Goal: Task Accomplishment & Management: Use online tool/utility

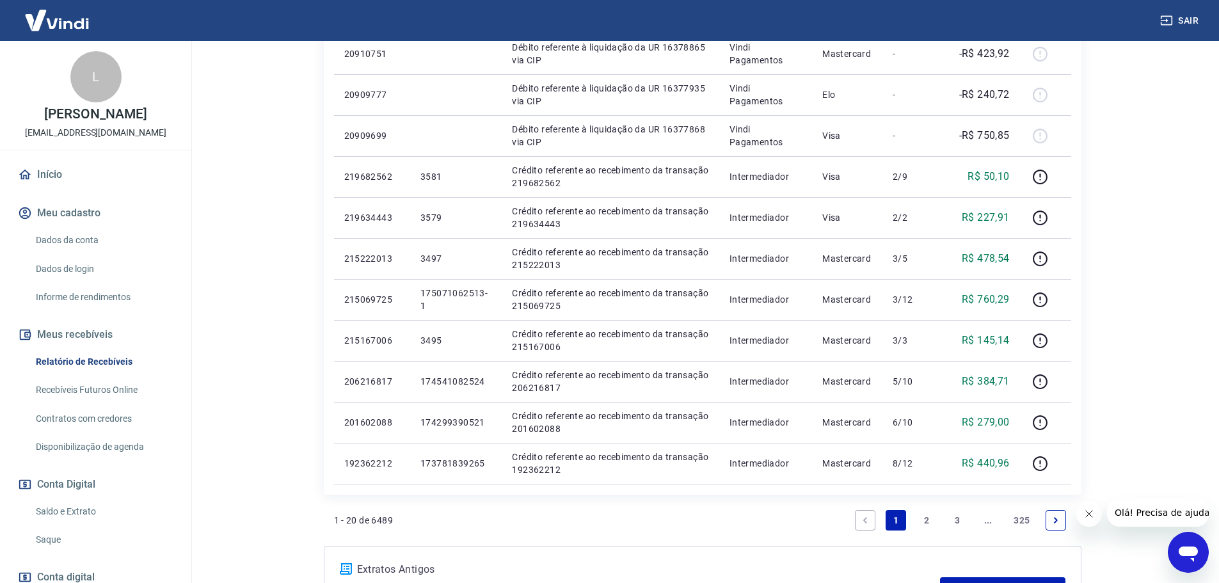
scroll to position [853, 0]
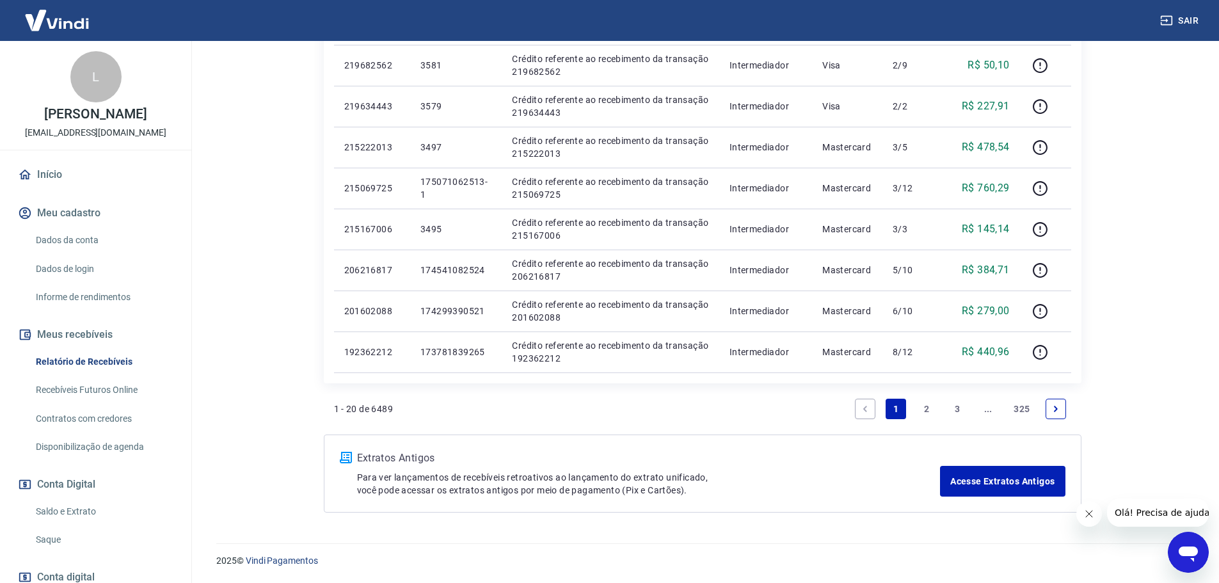
click at [48, 175] on link "Início" at bounding box center [95, 175] width 161 height 28
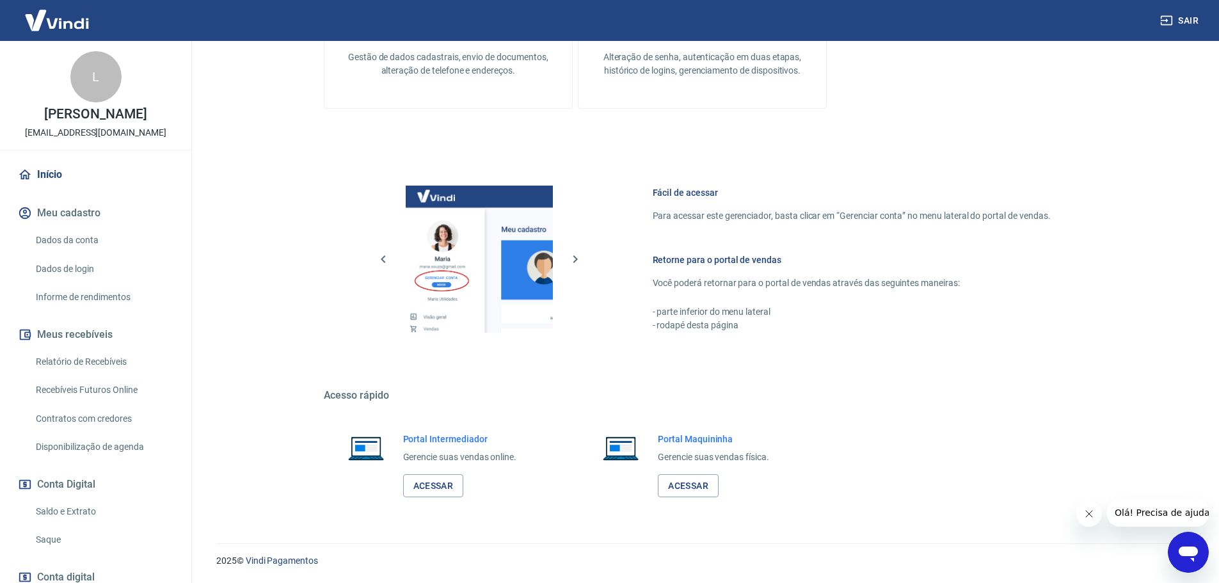
scroll to position [415, 0]
click at [422, 481] on link "Acessar" at bounding box center [433, 485] width 61 height 24
click at [433, 483] on link "Acessar" at bounding box center [433, 485] width 61 height 24
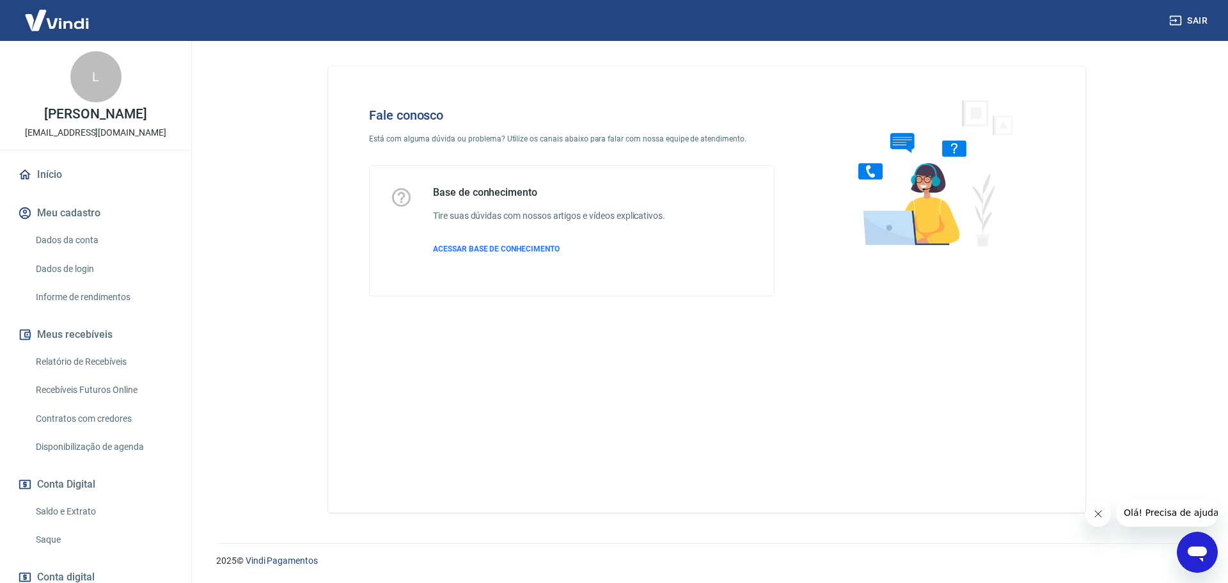
click at [1199, 550] on icon "Abrir janela de mensagens" at bounding box center [1197, 553] width 19 height 15
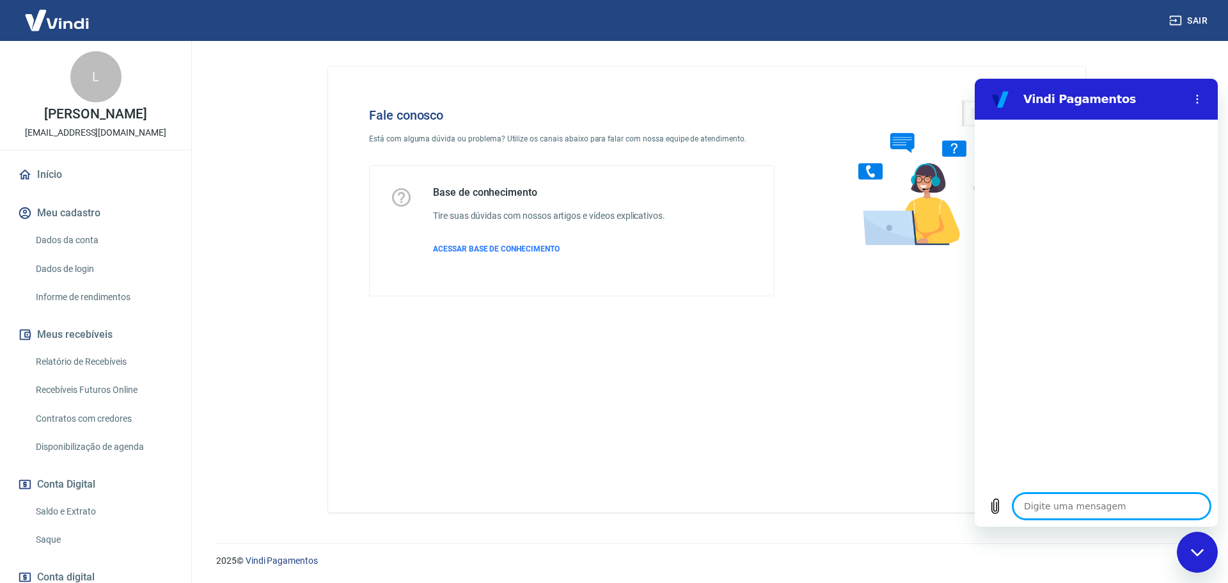
click at [1052, 507] on textarea at bounding box center [1111, 506] width 197 height 26
click at [1194, 100] on icon "Menu de opções" at bounding box center [1197, 99] width 10 height 10
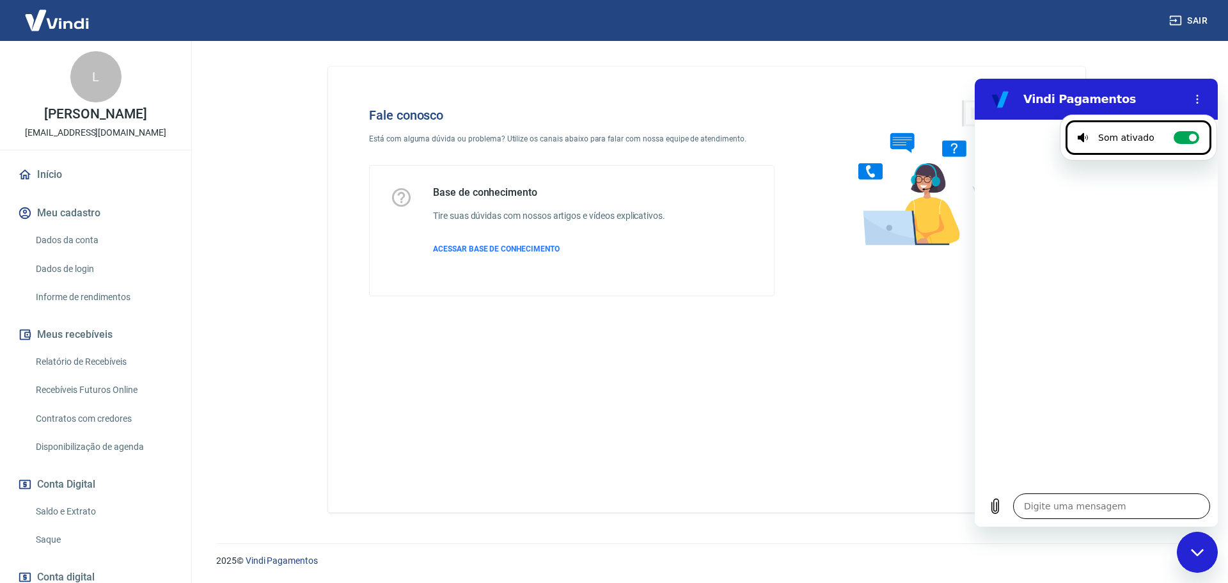
click at [1054, 507] on textarea at bounding box center [1111, 506] width 197 height 26
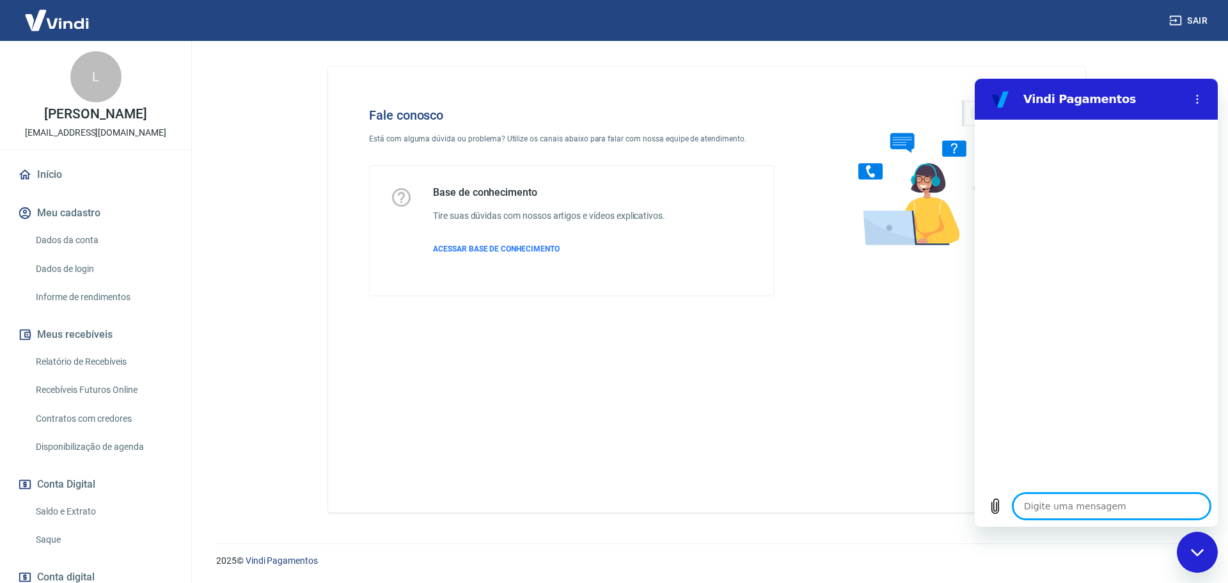
click at [1054, 507] on textarea at bounding box center [1111, 506] width 197 height 26
type textarea "B"
type textarea "x"
type textarea "BO"
type textarea "x"
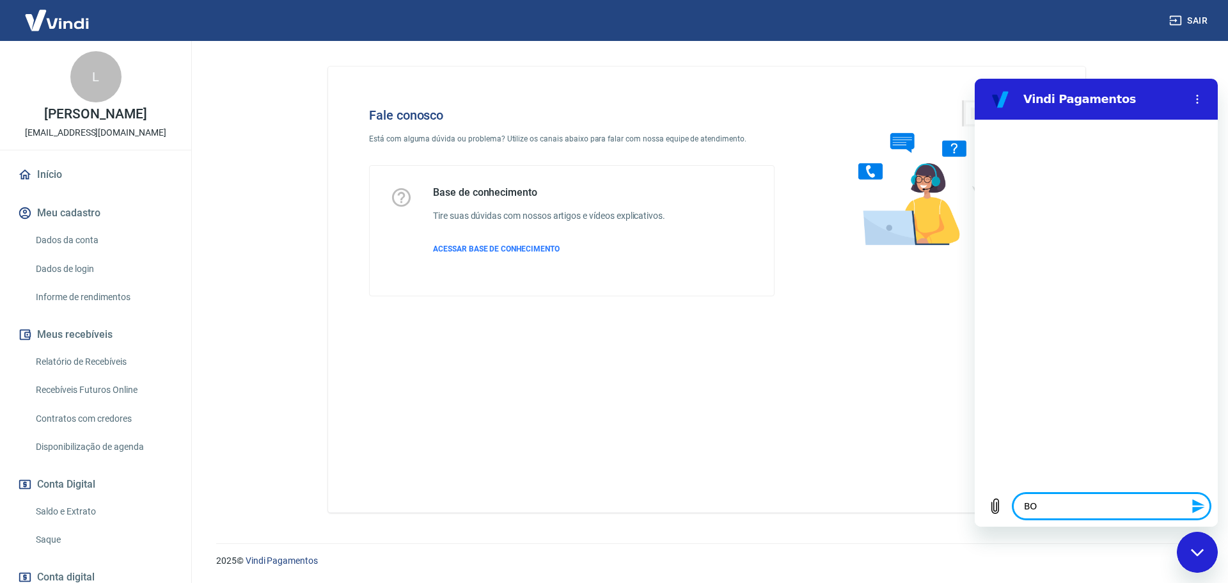
type textarea "BOA"
type textarea "x"
type textarea "BOA"
type textarea "x"
type textarea "BOA T"
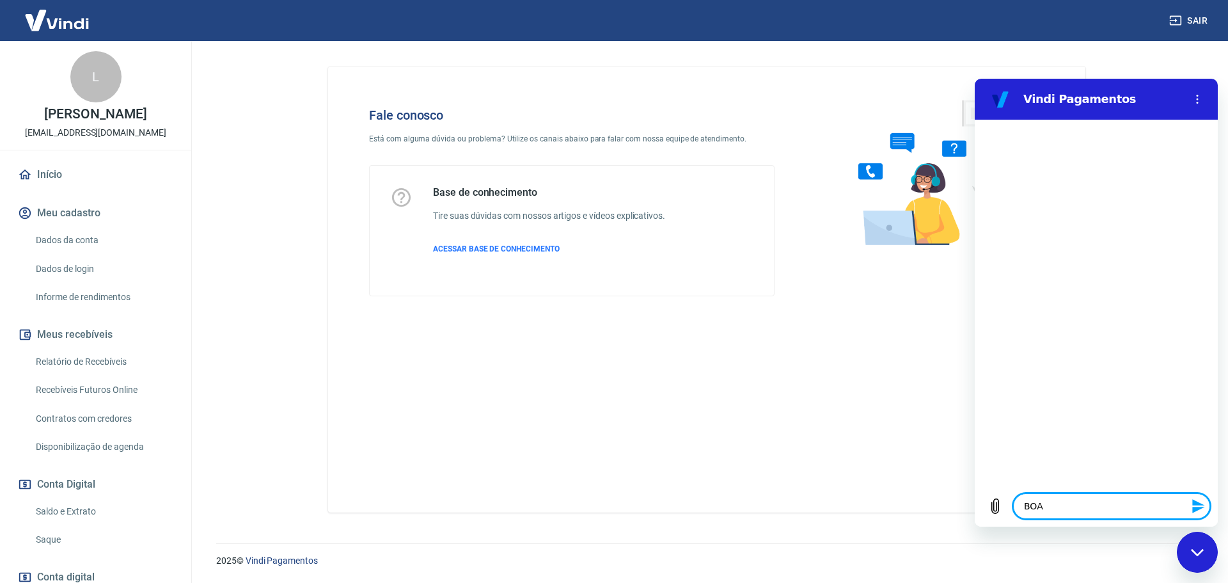
type textarea "x"
type textarea "BOA TA"
type textarea "x"
type textarea "BOA TAR"
type textarea "x"
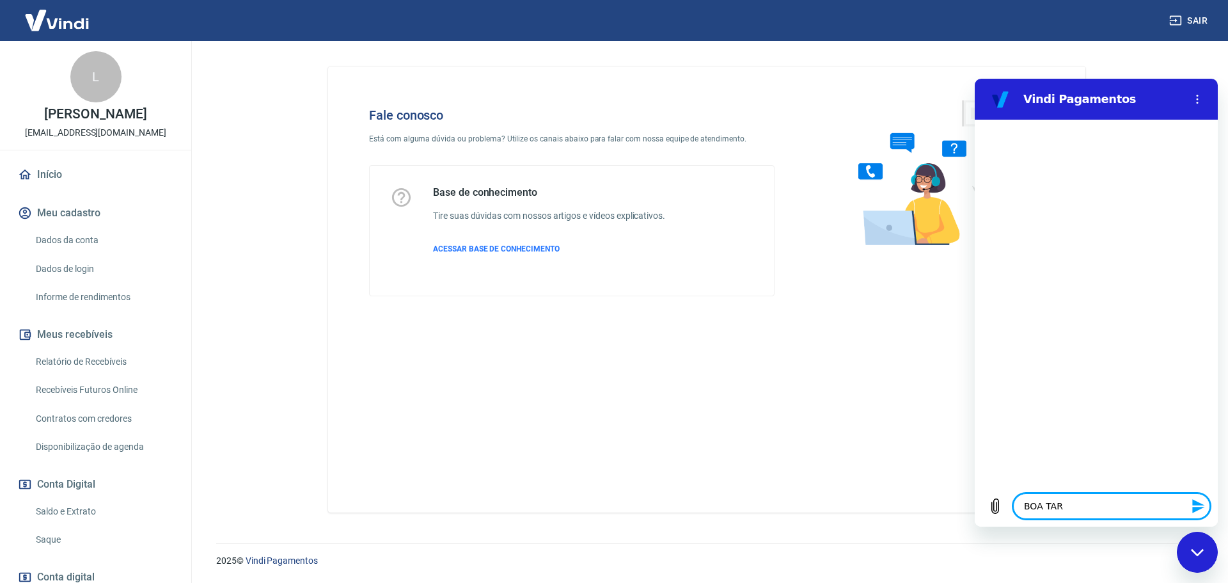
type textarea "BOA TARD"
type textarea "x"
type textarea "BOA TARDE"
type textarea "x"
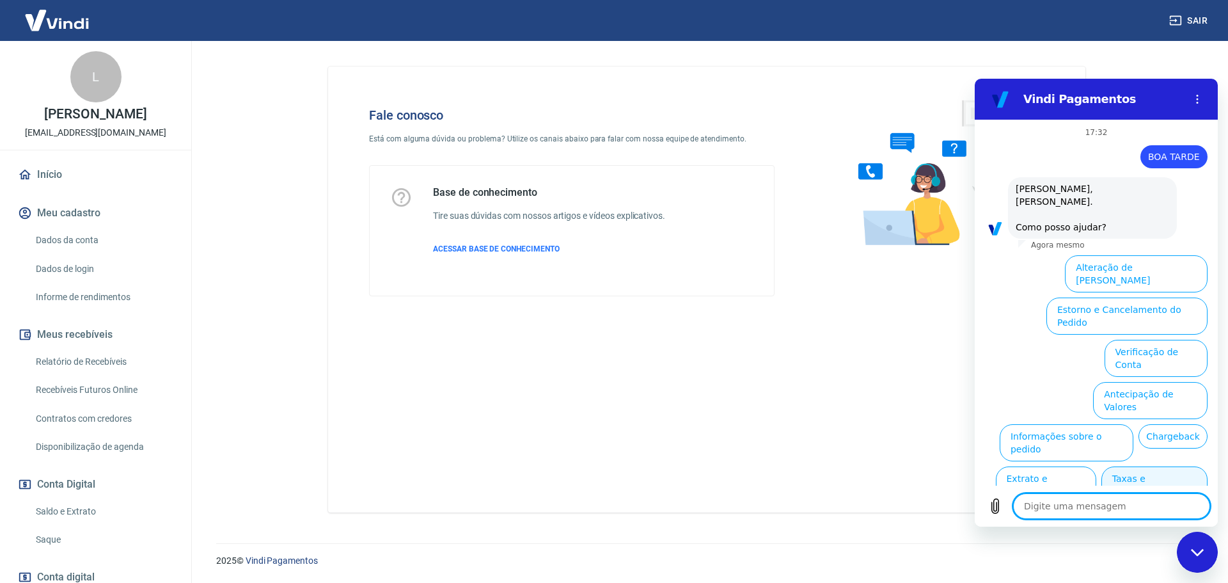
click at [1141, 466] on button "Taxas e Parcelamento" at bounding box center [1155, 484] width 106 height 37
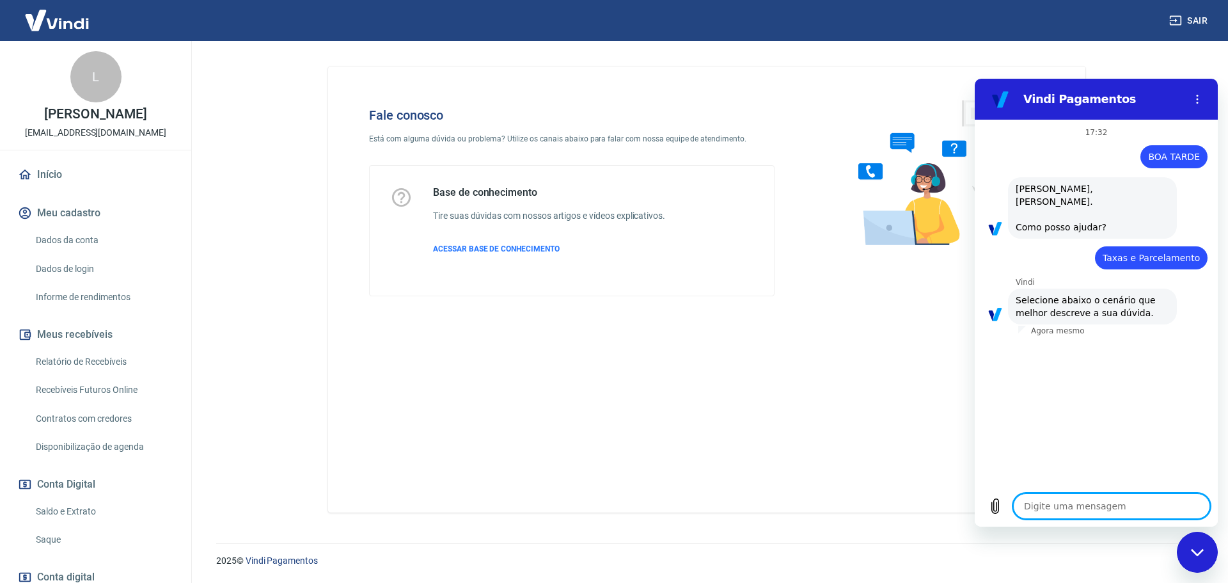
scroll to position [13, 0]
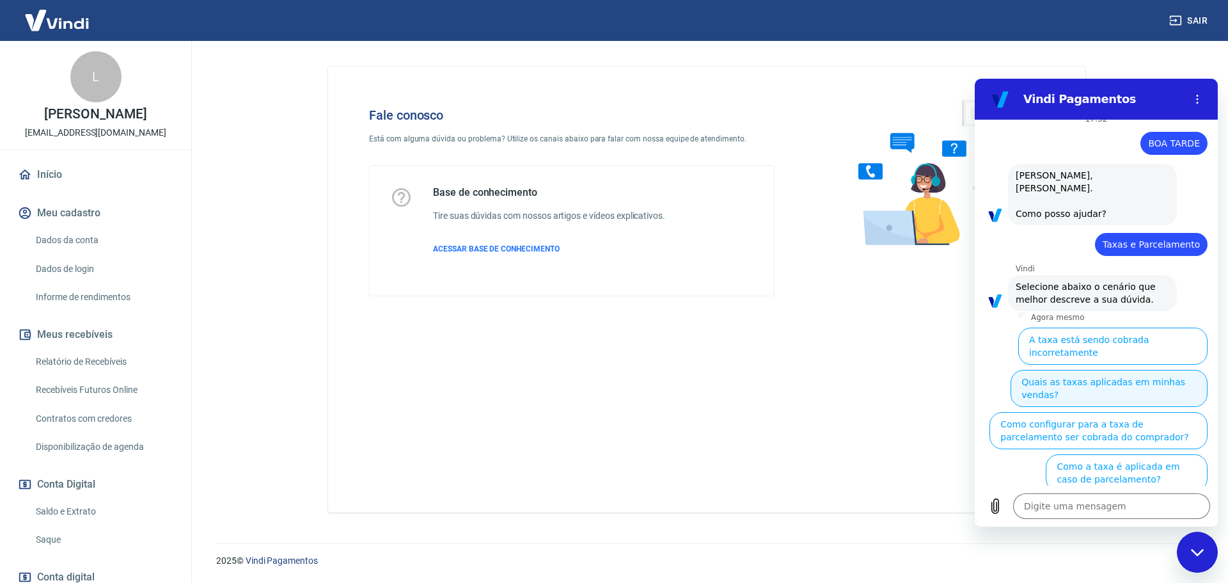
click at [1068, 370] on button "Quais as taxas aplicadas em minhas vendas?" at bounding box center [1109, 388] width 197 height 37
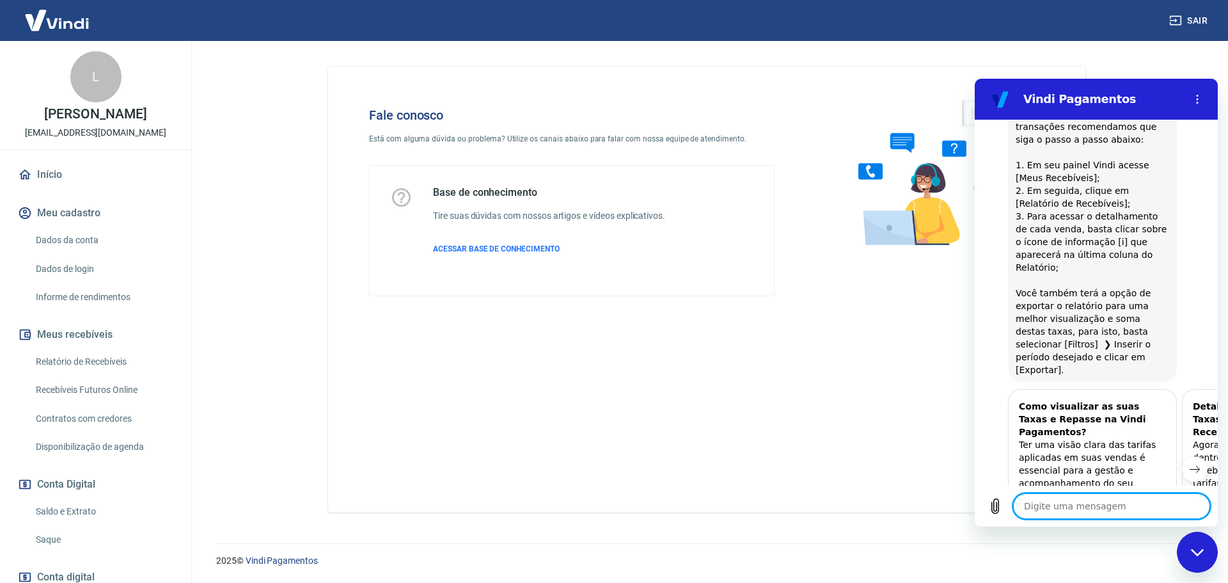
type textarea "x"
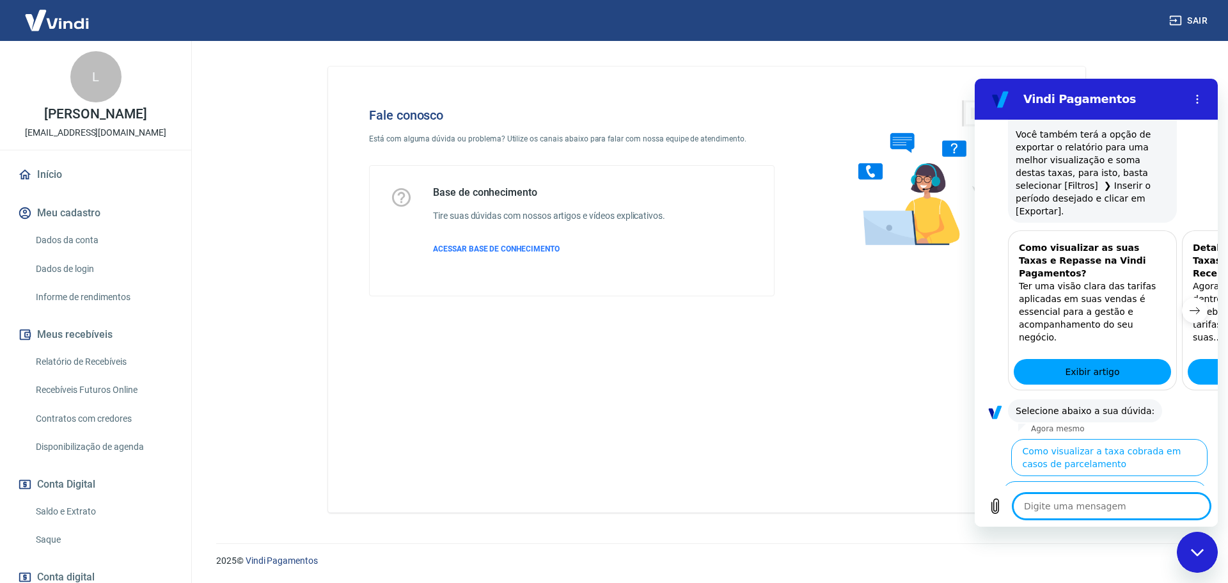
scroll to position [624, 0]
click at [1192, 296] on button "Próximo item" at bounding box center [1195, 309] width 26 height 26
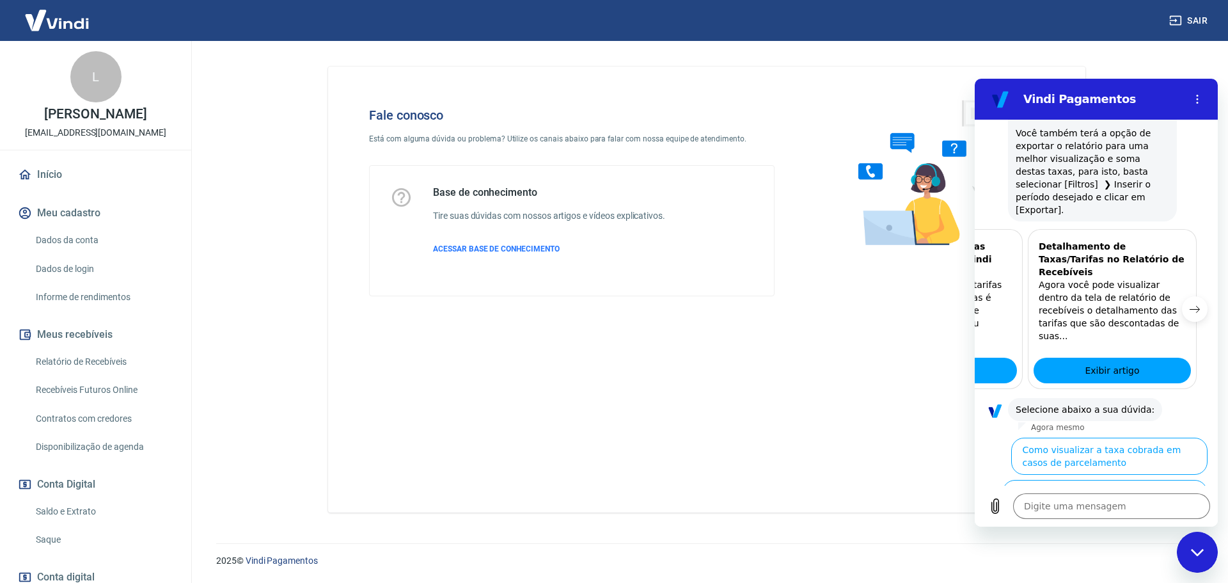
scroll to position [0, 158]
click at [1041, 509] on textarea at bounding box center [1111, 506] width 197 height 26
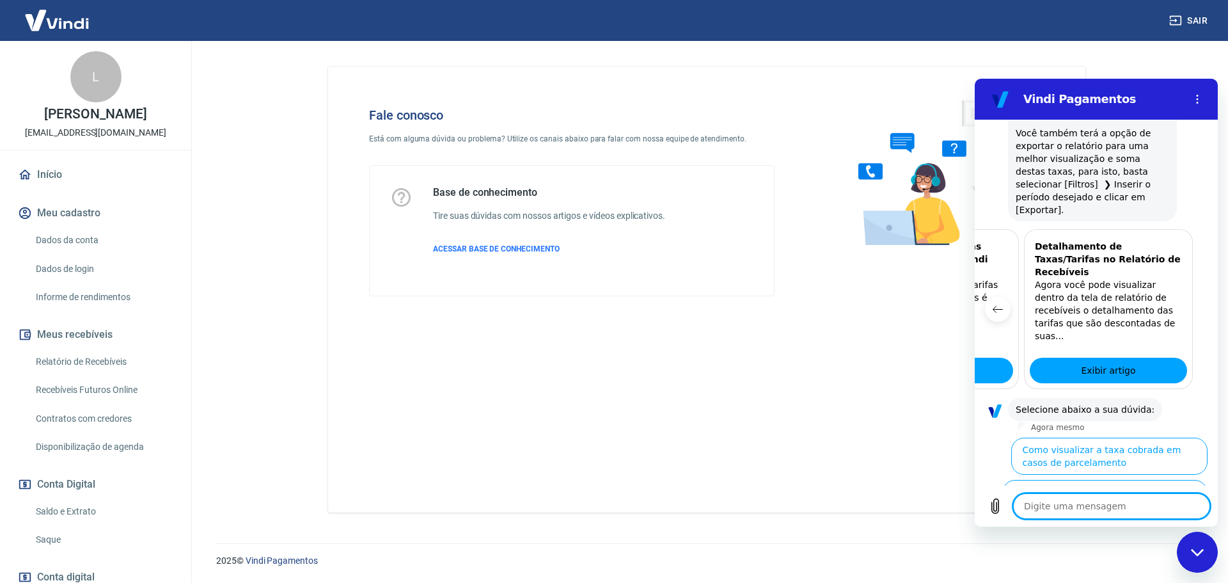
type textarea "Q"
type textarea "x"
type textarea "QU"
type textarea "x"
type textarea "QUE"
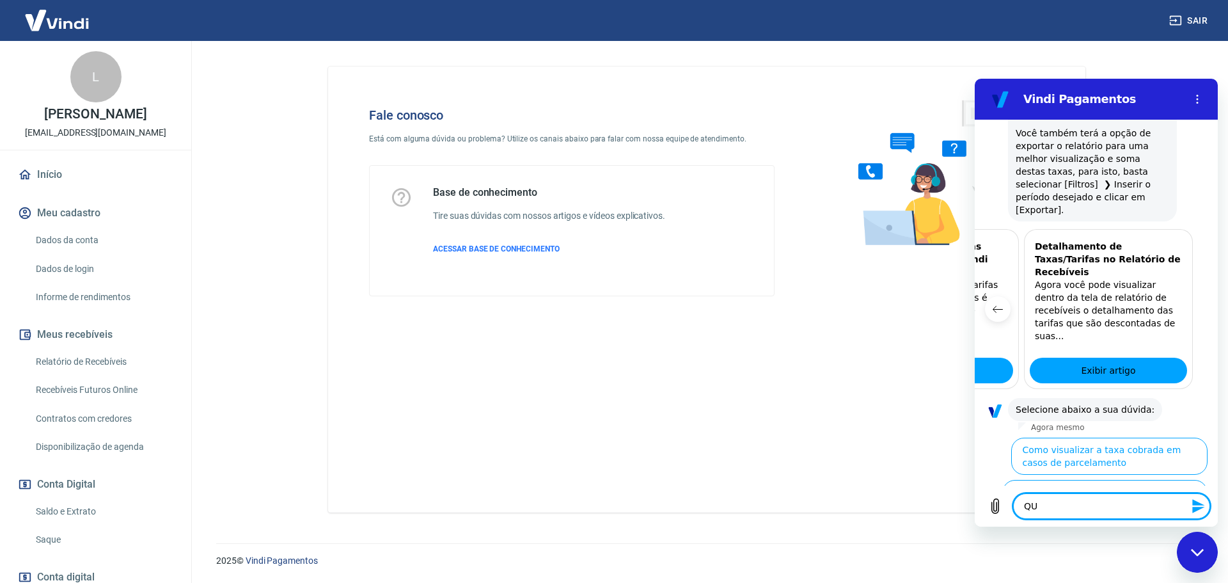
type textarea "x"
type textarea "QUER"
type textarea "x"
type textarea "QUERO"
type textarea "x"
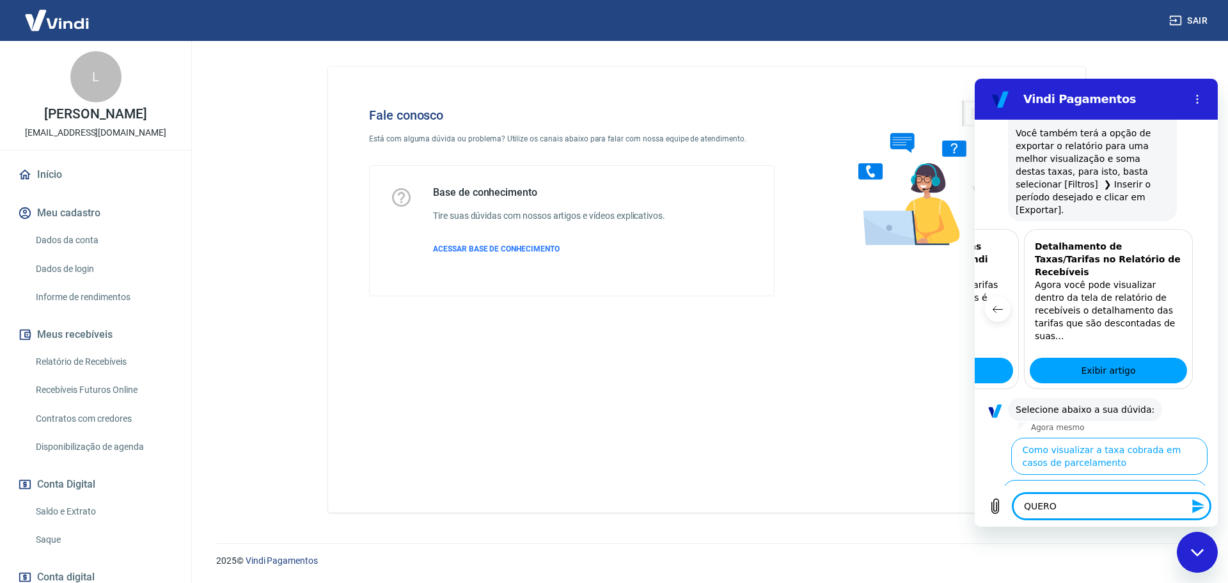
type textarea "QUERO"
type textarea "x"
type textarea "QUERO F"
type textarea "x"
type textarea "QUERO FA"
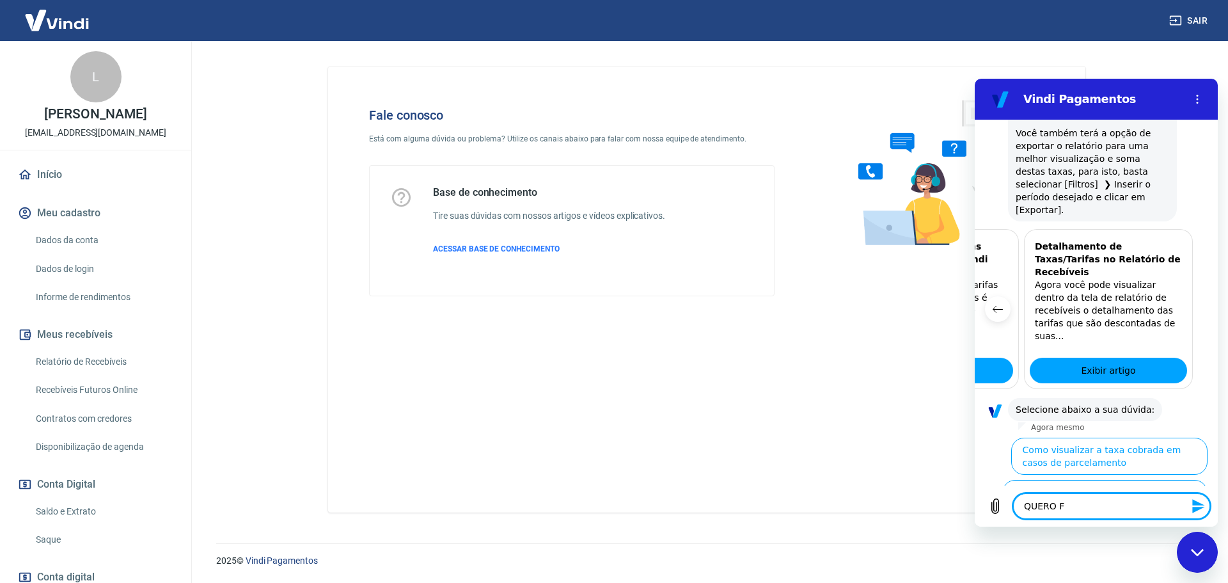
type textarea "x"
type textarea "QUERO FAL"
type textarea "x"
type textarea "QUERO FALA"
type textarea "x"
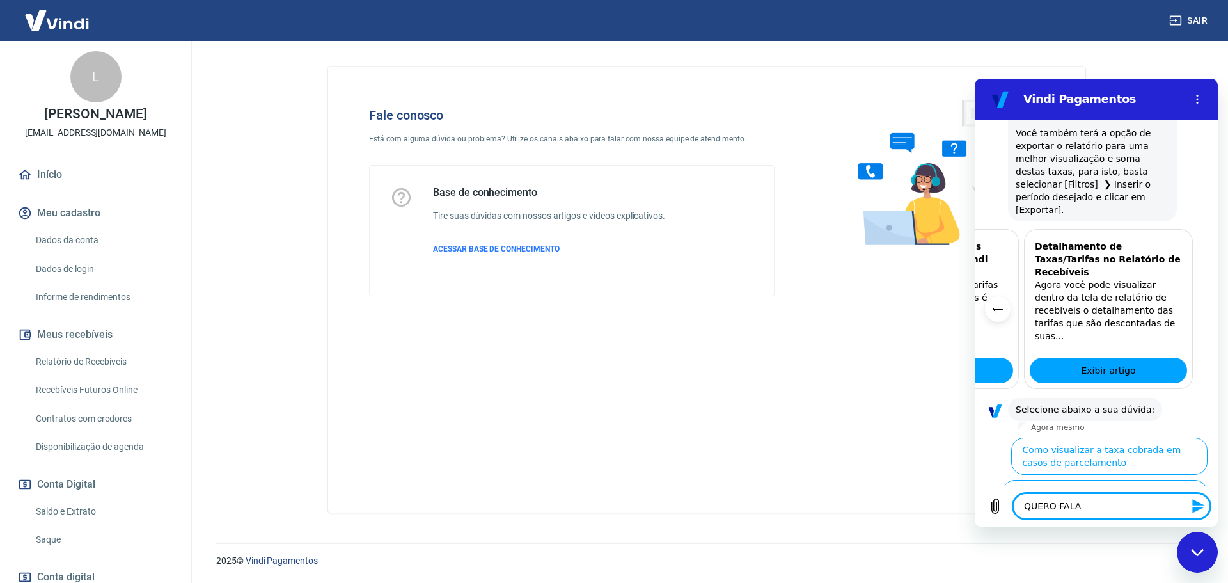
type textarea "QUERO FALAR"
type textarea "x"
type textarea "QUERO FALAR"
type textarea "x"
type textarea "QUERO FALAR C"
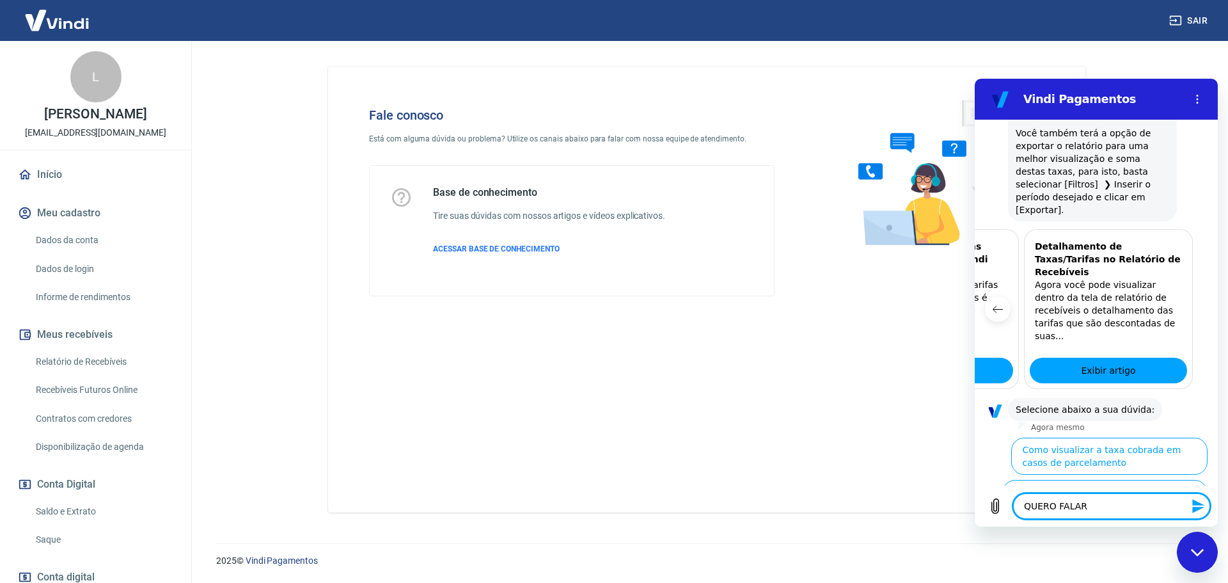
type textarea "x"
type textarea "QUERO FALAR CO"
type textarea "x"
type textarea "QUERO FALAR COM"
type textarea "x"
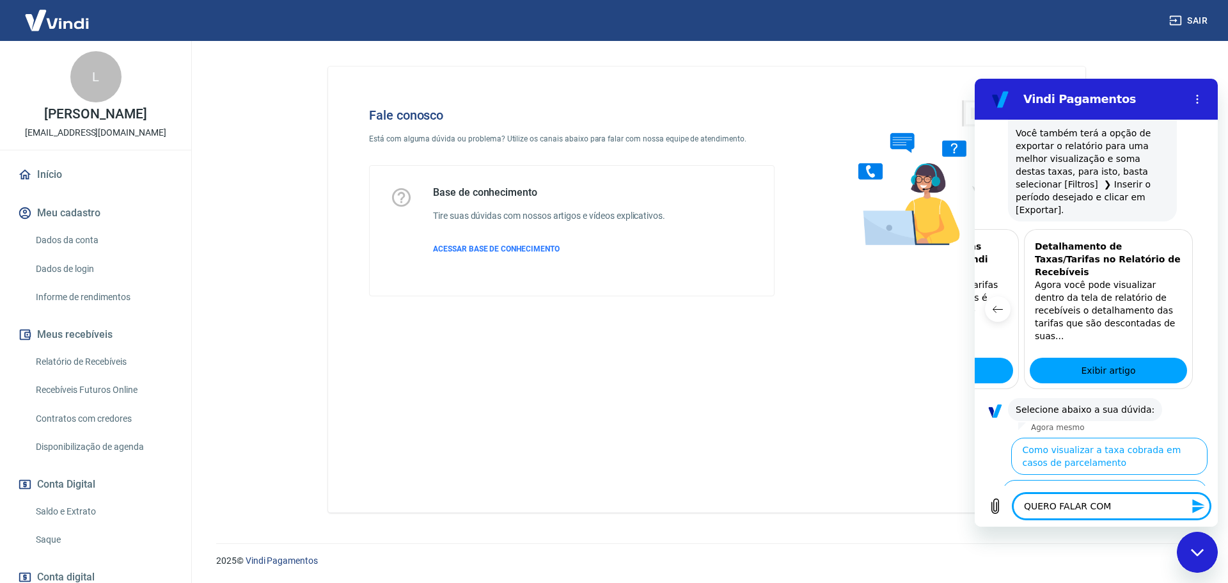
type textarea "QUERO FALAR COM"
type textarea "x"
type textarea "QUERO FALAR COM U"
type textarea "x"
type textarea "QUERO FALAR COM UM"
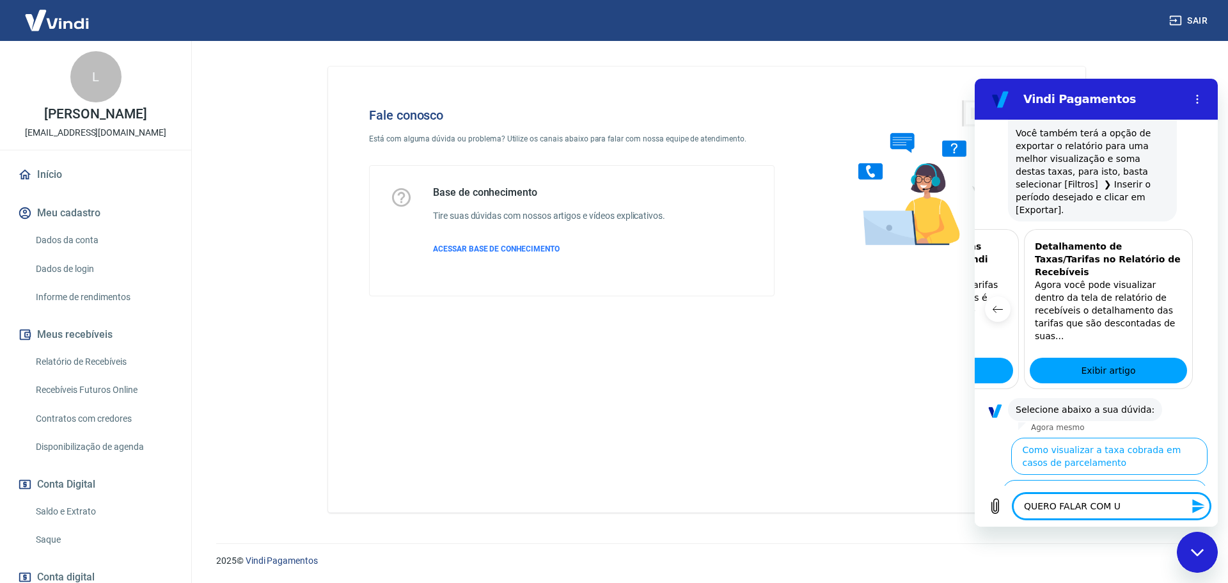
type textarea "x"
type textarea "QUERO FALAR COM UM"
type textarea "x"
type textarea "QUERO FALAR COM UM A"
type textarea "x"
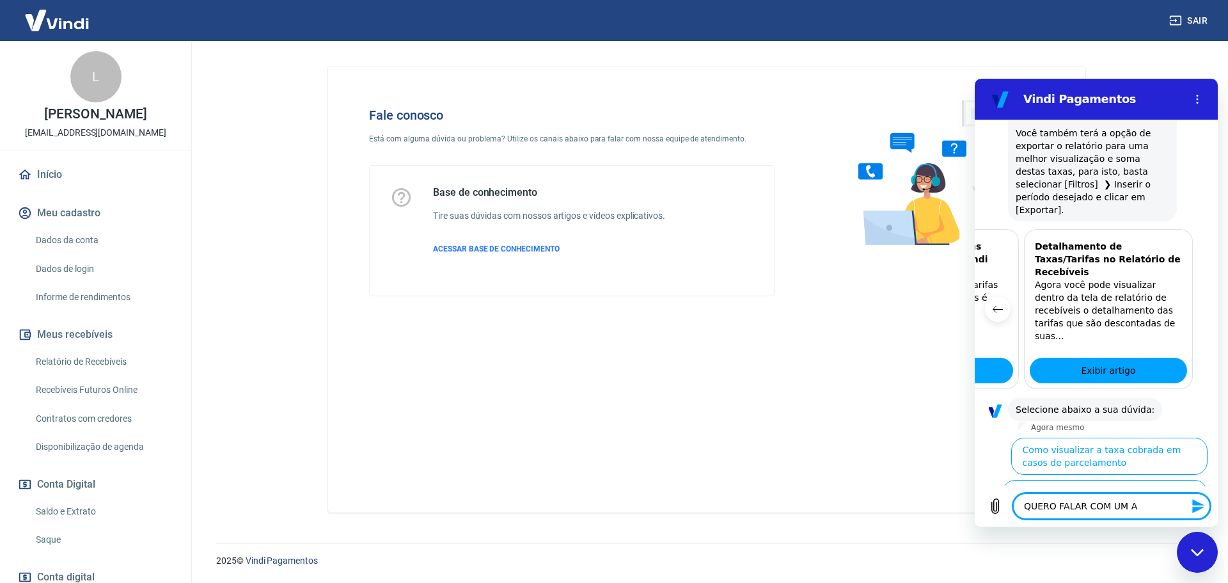
type textarea "QUERO FALAR COM UM AT"
type textarea "x"
type textarea "QUERO FALAR COM UM ATE"
type textarea "x"
type textarea "QUERO FALAR COM UM ATEN"
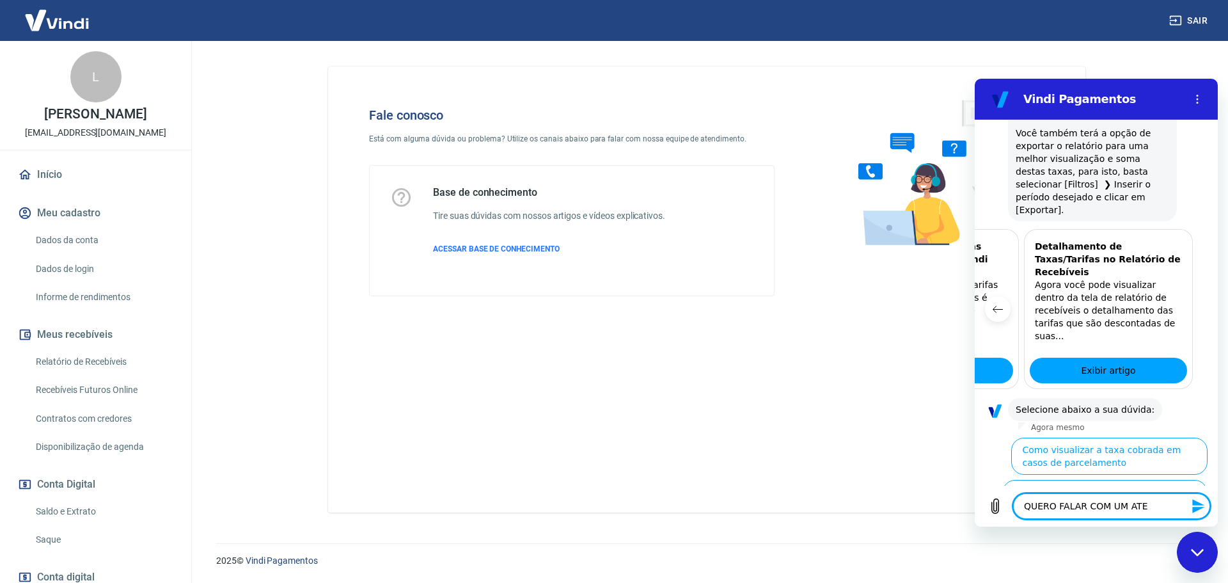
type textarea "x"
type textarea "QUERO FALAR COM UM ATEND"
type textarea "x"
type textarea "QUERO FALAR COM UM ATENDE"
type textarea "x"
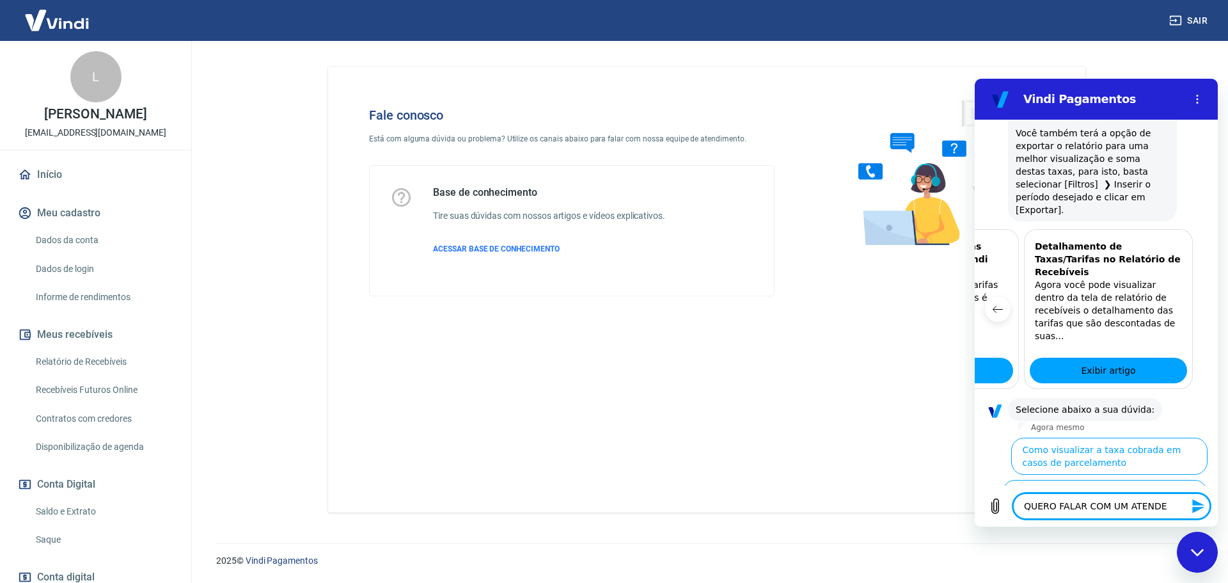
type textarea "QUERO FALAR COM UM ATENDEN"
type textarea "x"
type textarea "QUERO FALAR COM UM ATENDENT"
type textarea "x"
type textarea "QUERO FALAR COM UM ATENDENTE"
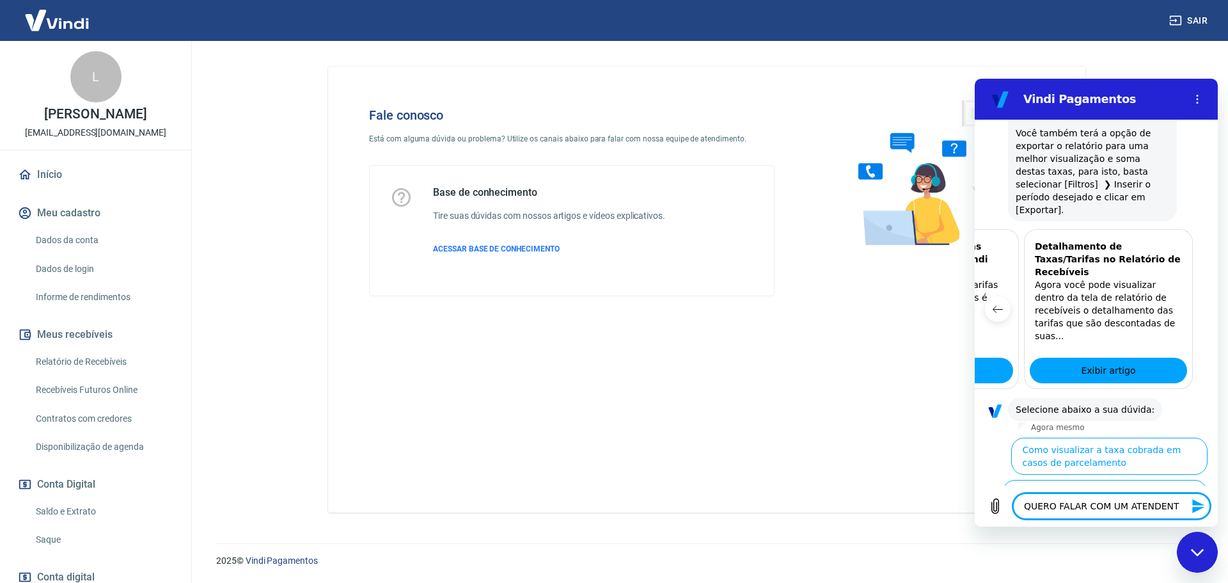
type textarea "x"
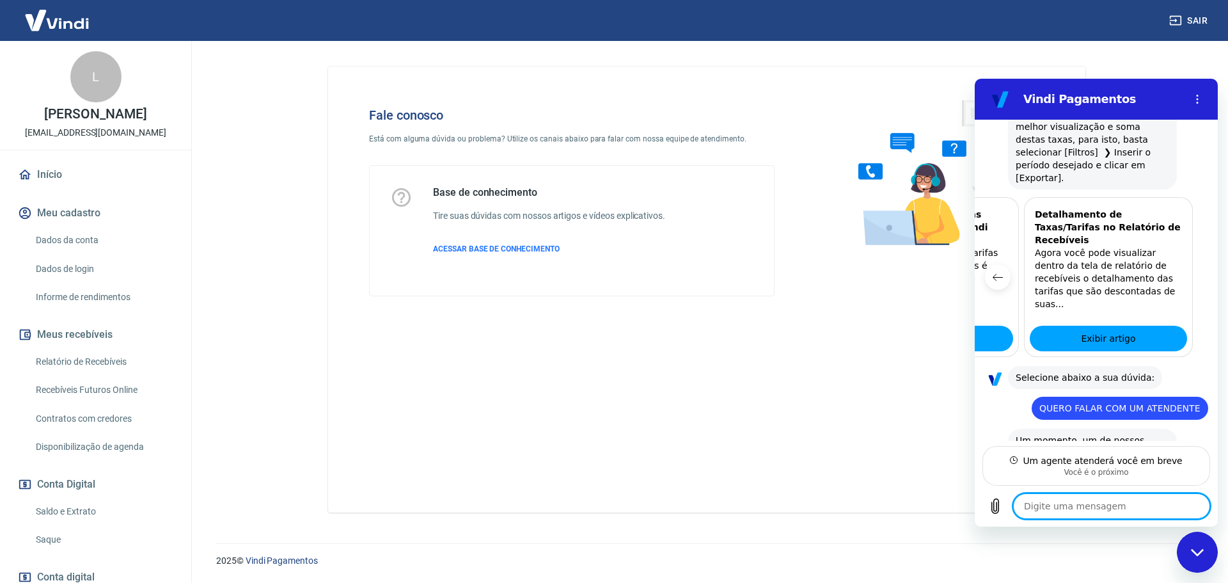
scroll to position [654, 0]
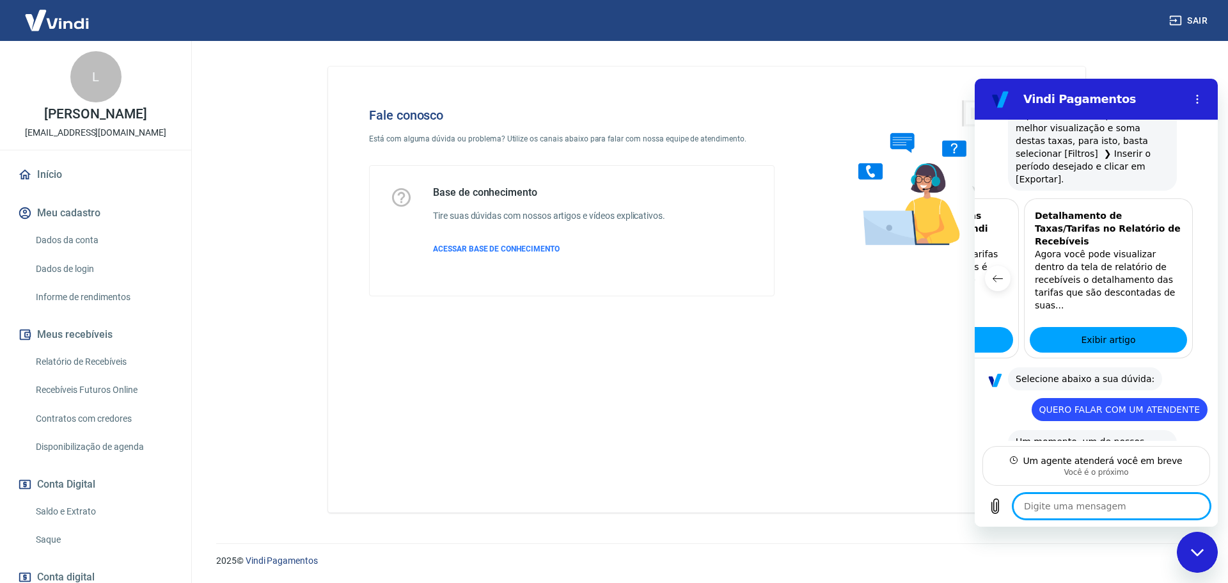
type textarea "x"
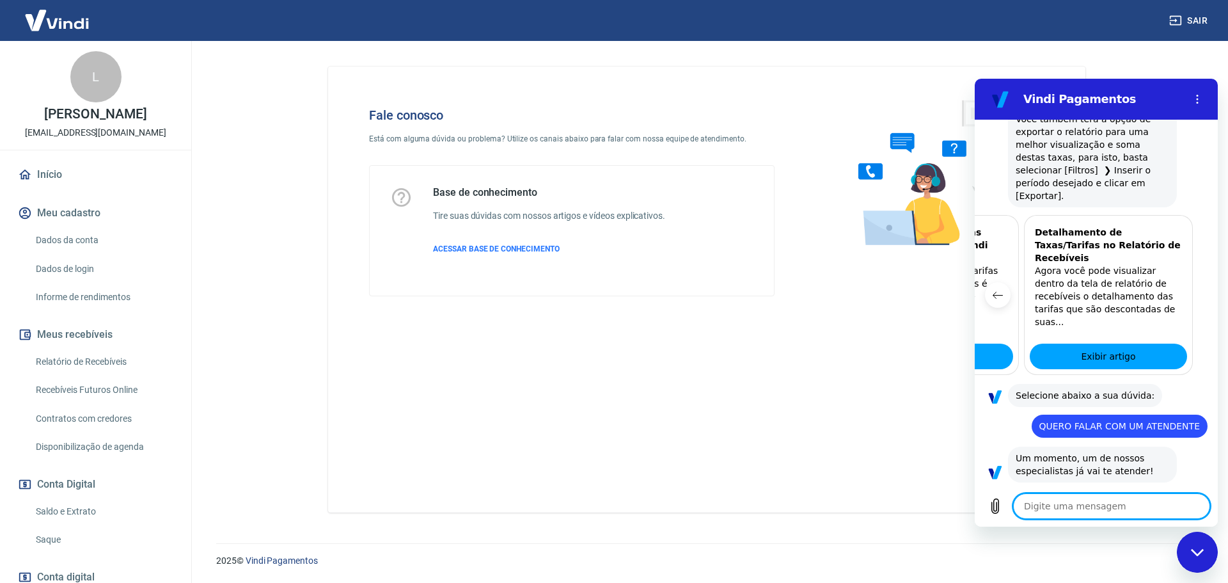
scroll to position [640, 0]
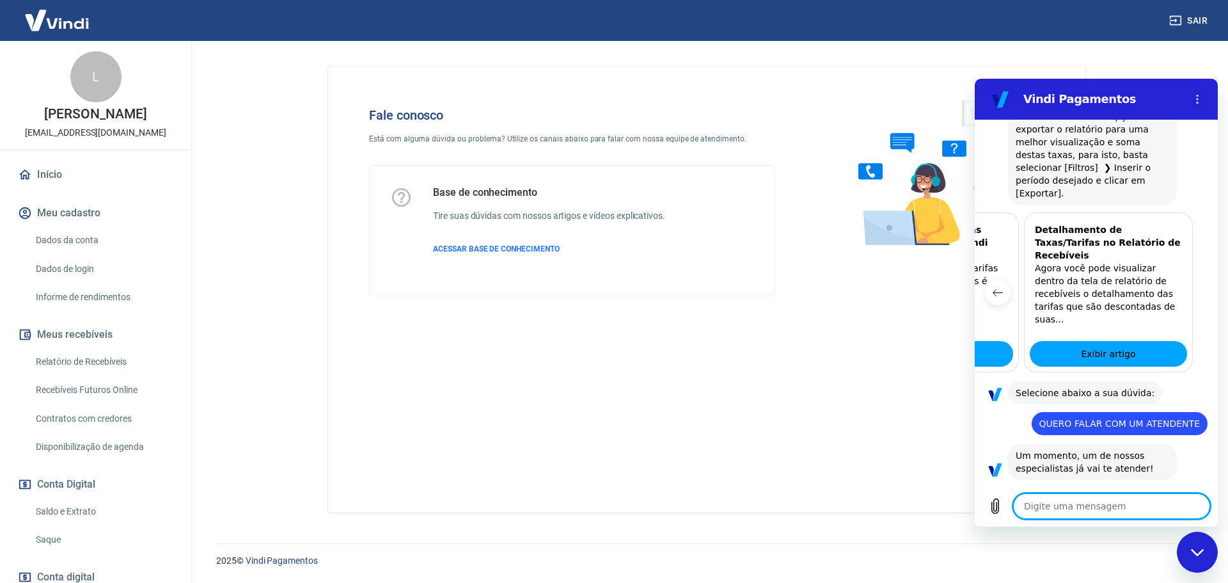
type textarea "B"
type textarea "x"
type textarea "BO"
type textarea "x"
type textarea "BOA"
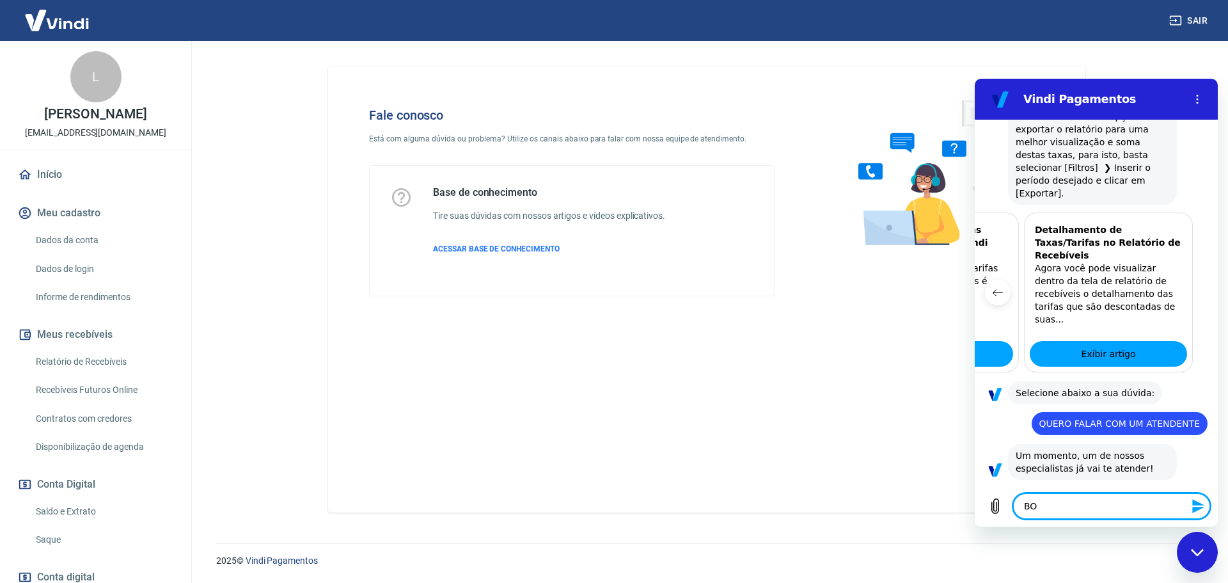
type textarea "x"
type textarea "BOA"
type textarea "x"
type textarea "BOA T"
type textarea "x"
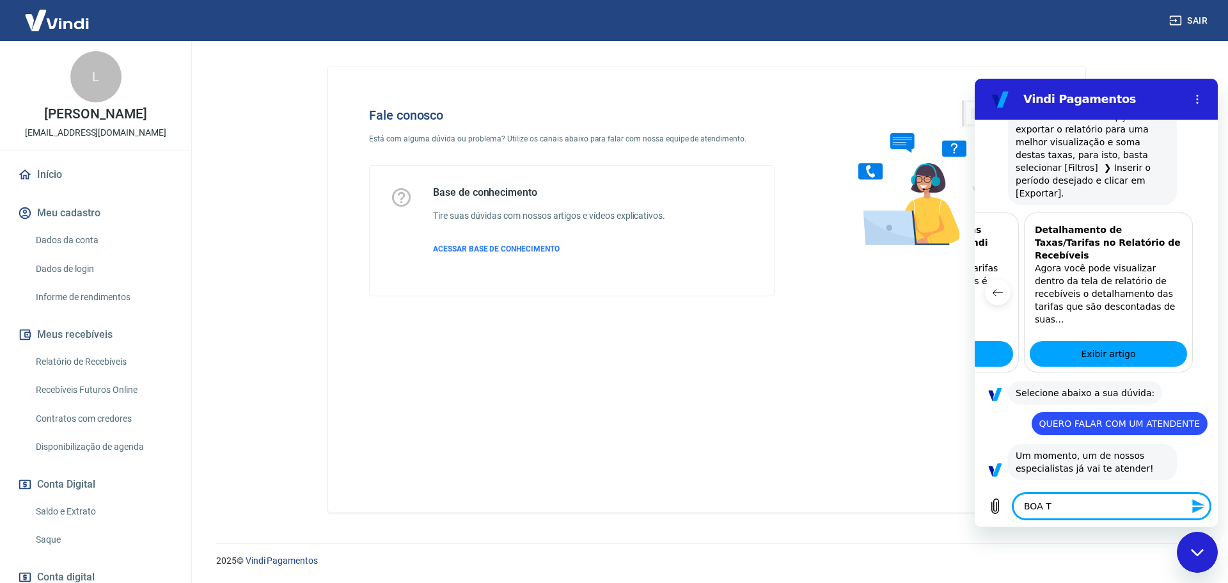
type textarea "BOA TA"
type textarea "x"
type textarea "BOA TAR"
type textarea "x"
type textarea "BOA TARD"
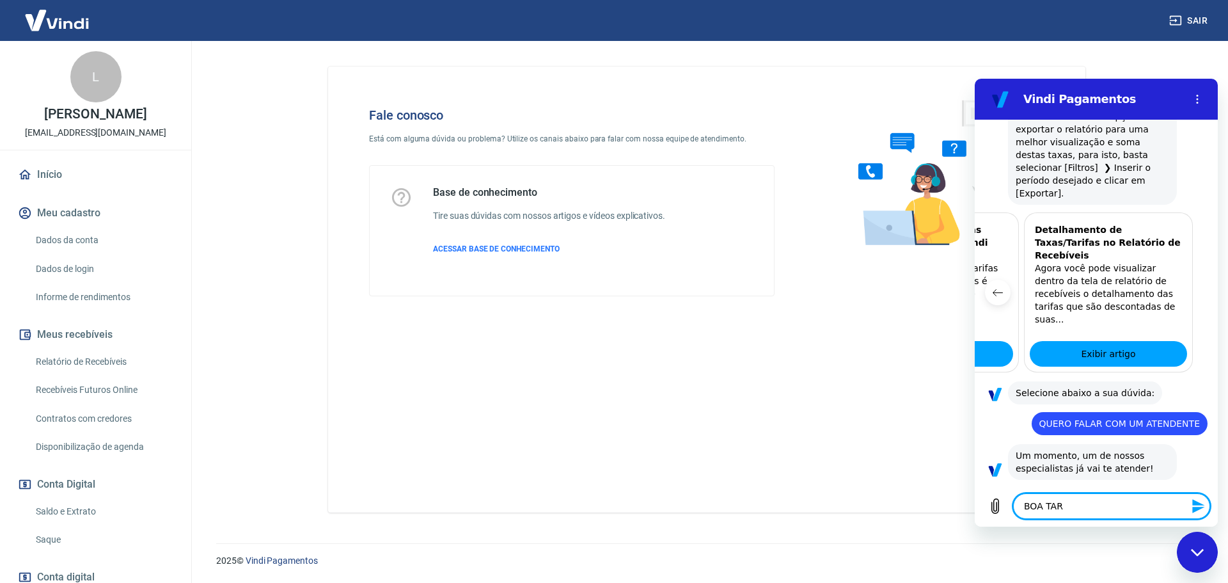
type textarea "x"
type textarea "BOA TARDE"
type textarea "x"
type textarea "BOA TARDE"
type textarea "x"
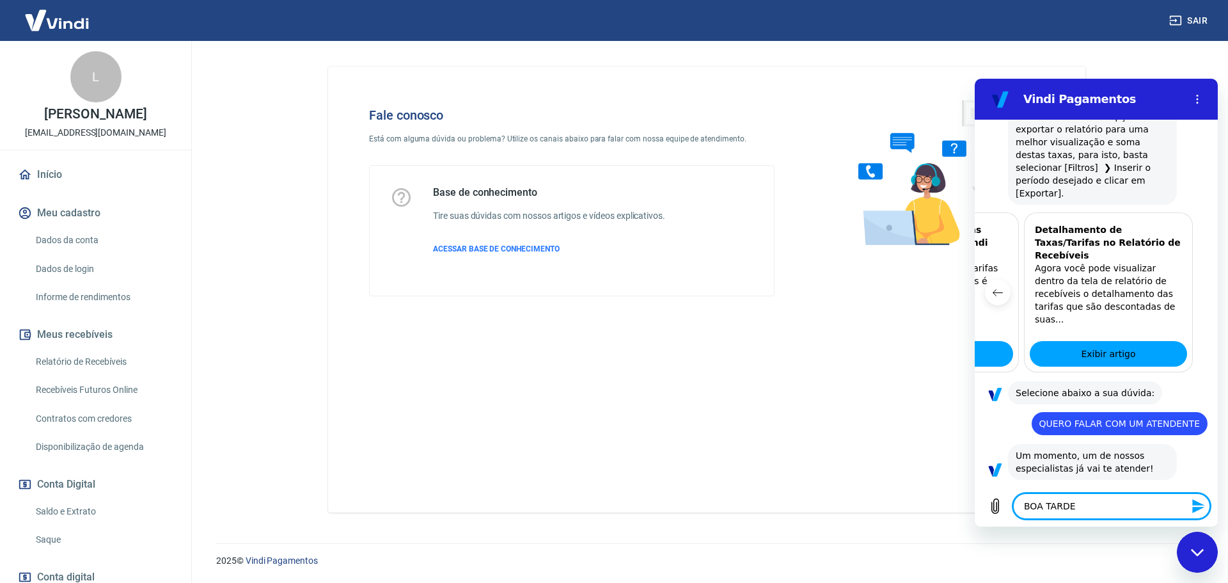
type textarea "BOA TARDE M"
type textarea "x"
type textarea "BOA TARDE MA"
type textarea "x"
type textarea "BOA TARDE MAR"
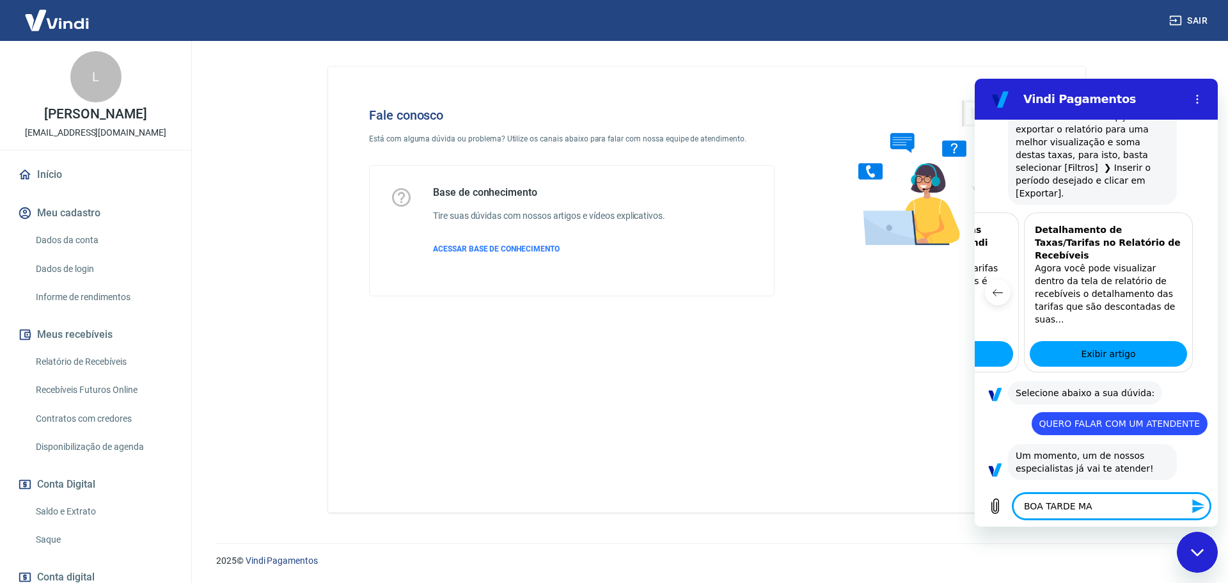
type textarea "x"
type textarea "BOA TARDE MARI"
type textarea "x"
type textarea "BOA TARDE MARIA"
type textarea "x"
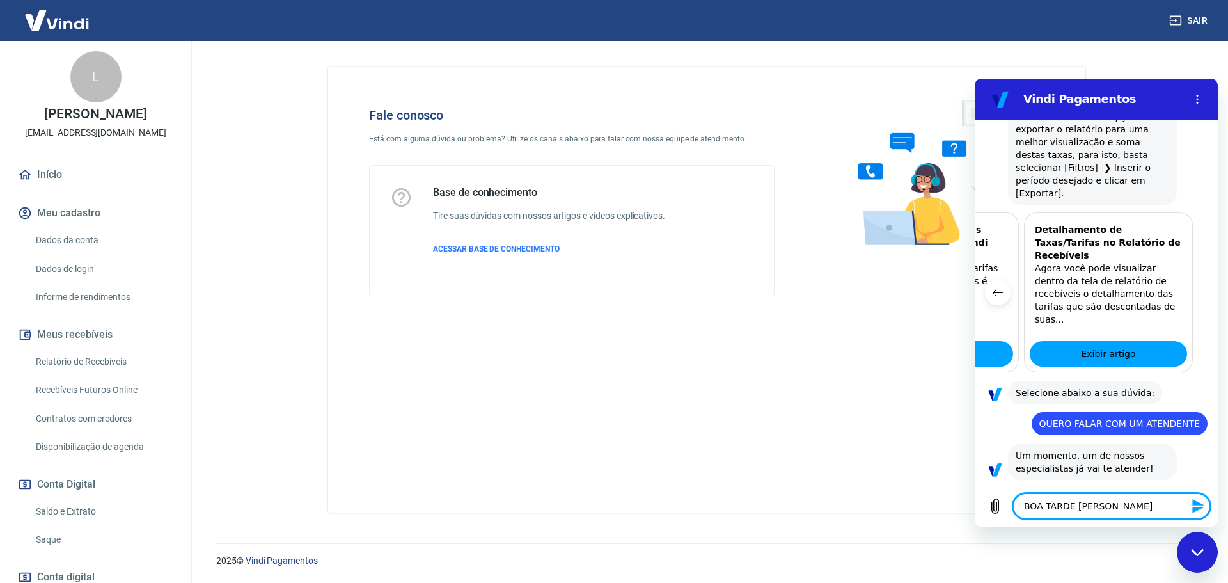
type textarea "BOA TARDE MARIAN"
type textarea "x"
type textarea "BOA TARDE MARIANA"
type textarea "x"
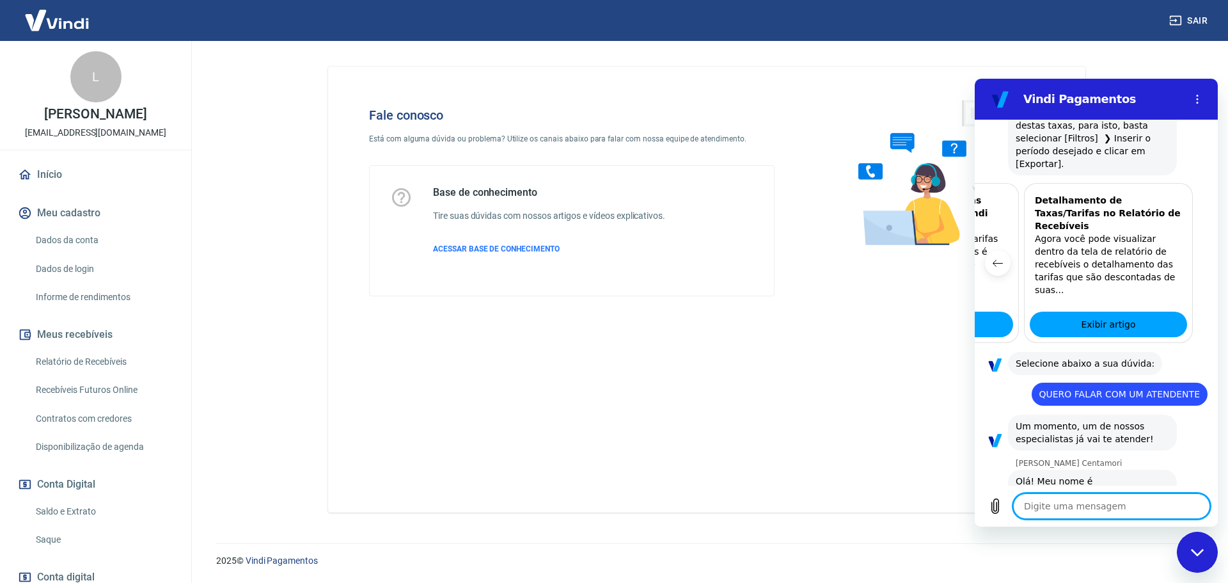
type textarea "x"
type textarea "E"
type textarea "x"
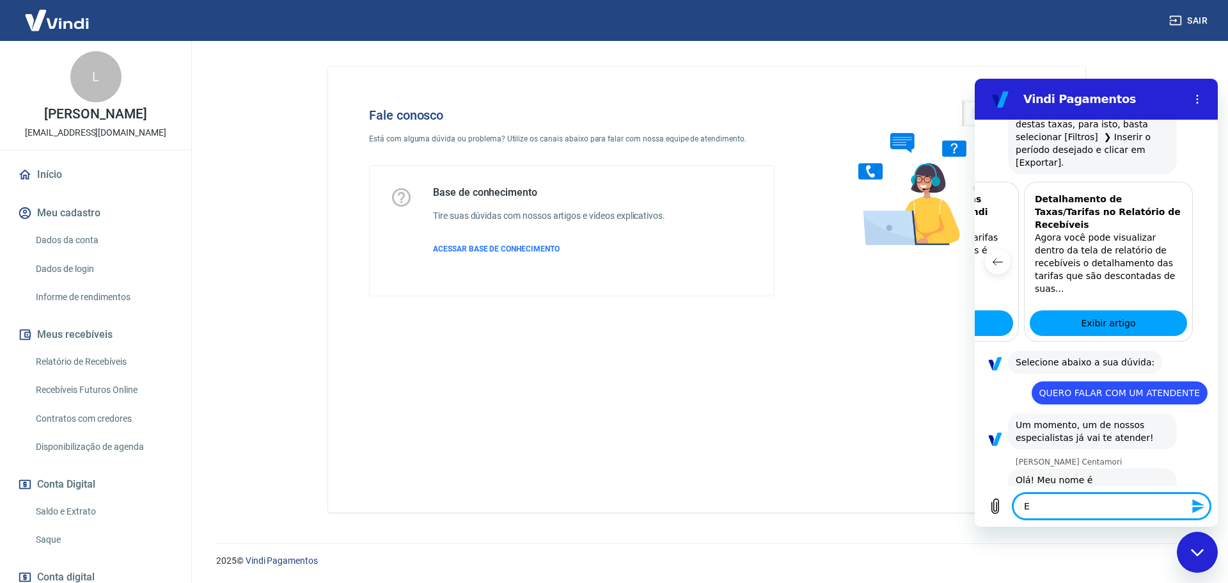
type textarea "EU"
type textarea "x"
type textarea "EU"
type textarea "x"
type textarea "EU G"
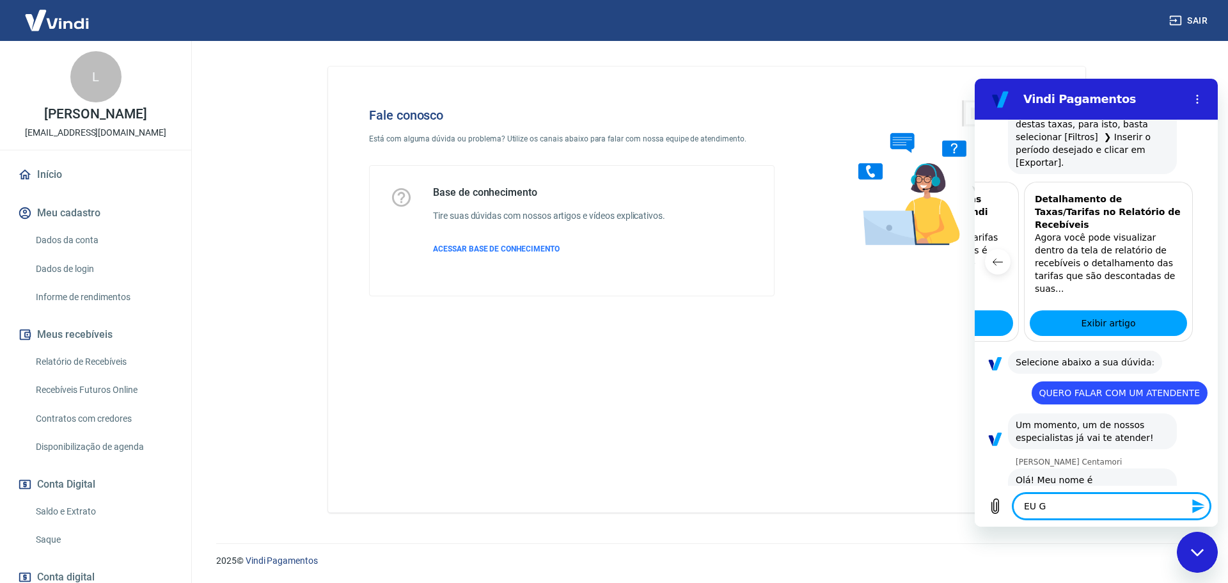
type textarea "x"
type textarea "EU GO"
type textarea "x"
type textarea "EU GOS"
type textarea "x"
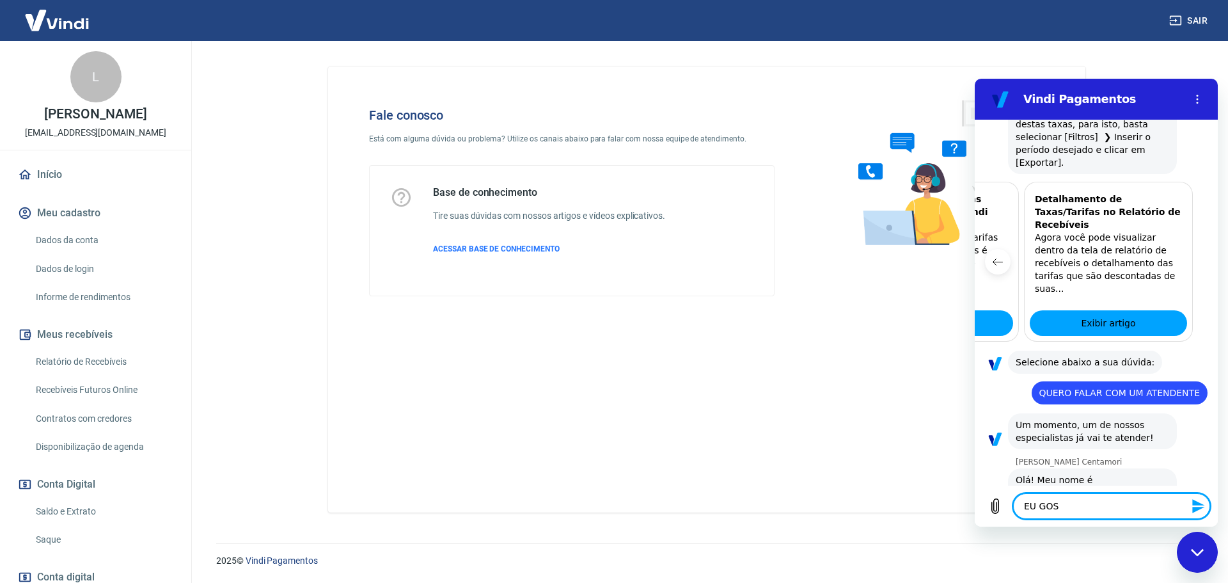
type textarea "EU GOST"
type textarea "x"
type textarea "EU GOSTA"
type textarea "x"
type textarea "EU GOSTAR"
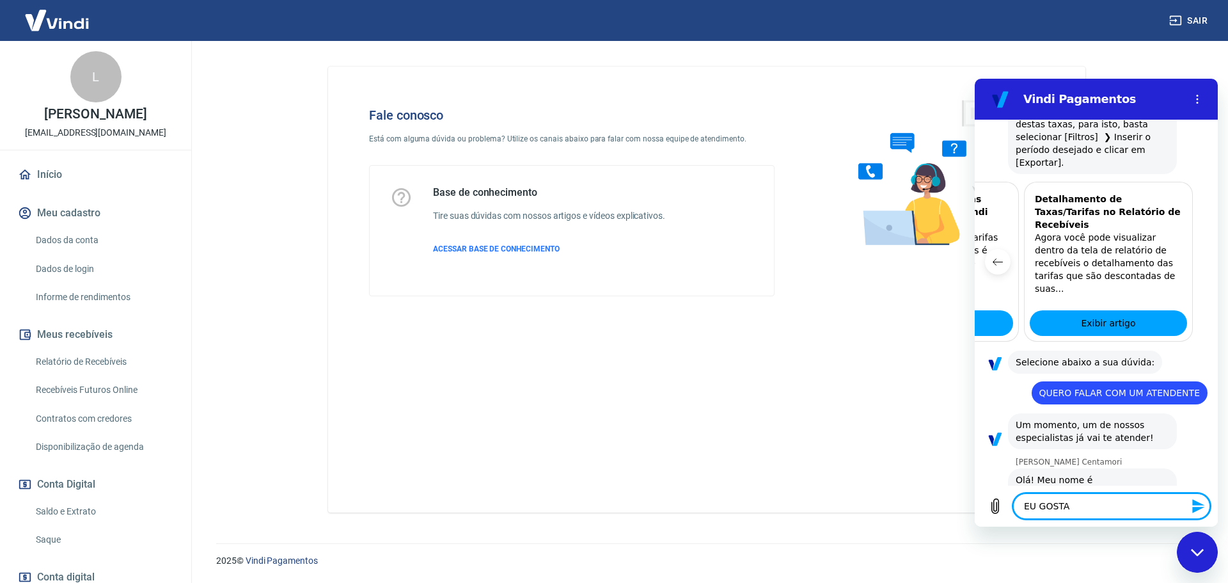
type textarea "x"
type textarea "EU GOSTARI"
type textarea "x"
type textarea "EU GOSTARIA"
type textarea "x"
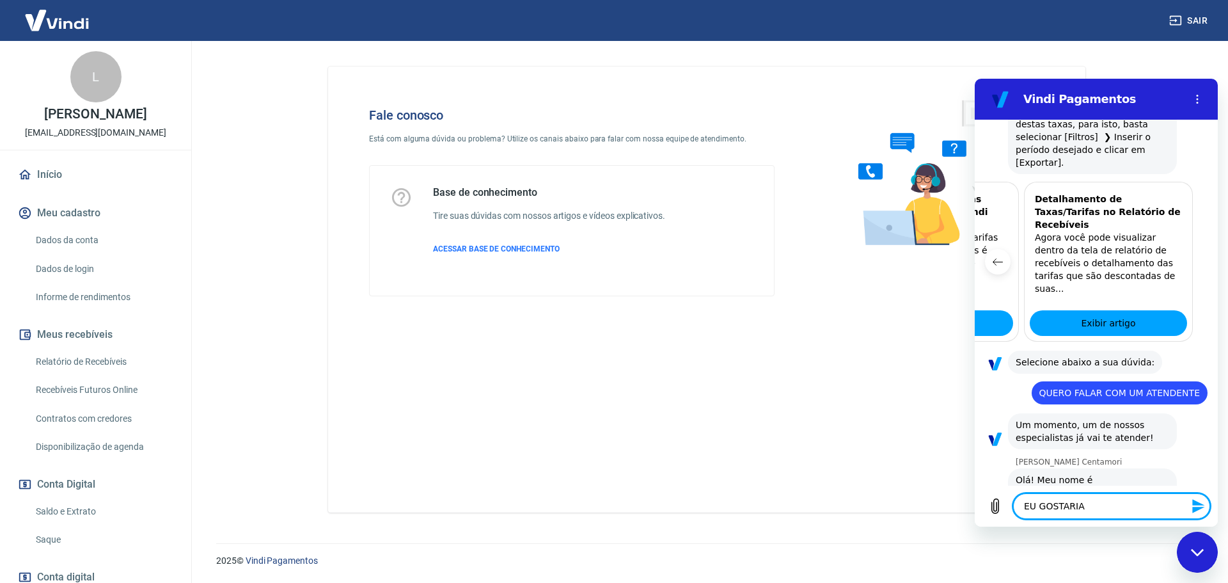
type textarea "EU GOSTARIA"
type textarea "x"
type textarea "EU GOSTARIA D"
type textarea "x"
type textarea "EU GOSTARIA DE"
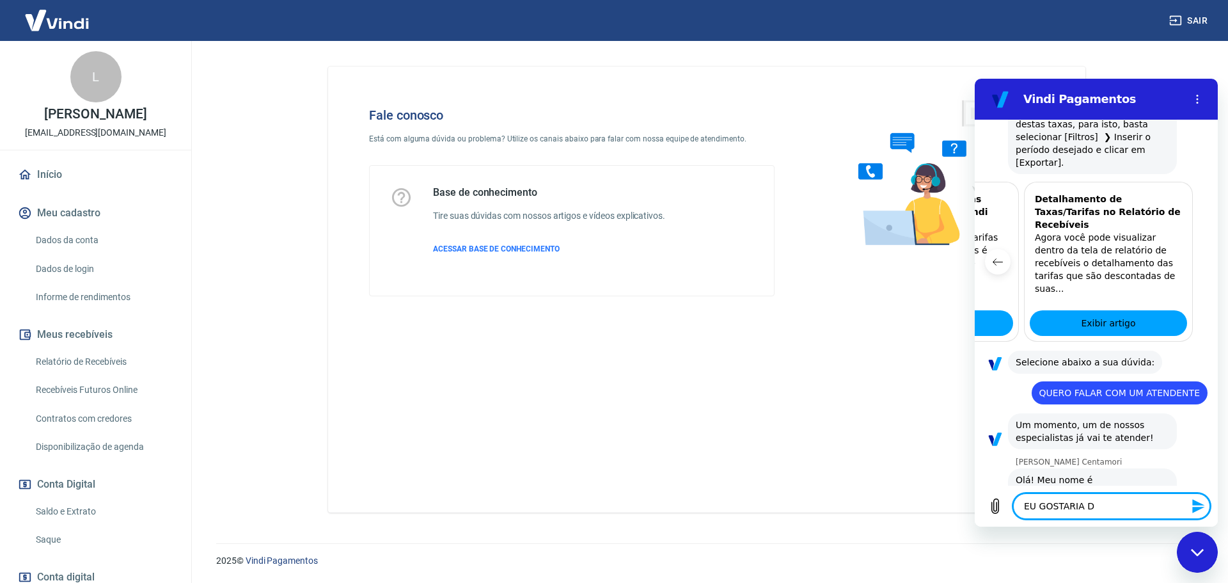
type textarea "x"
type textarea "EU GOSTARIA DE"
type textarea "x"
type textarea "EU GOSTARIA DE V"
type textarea "x"
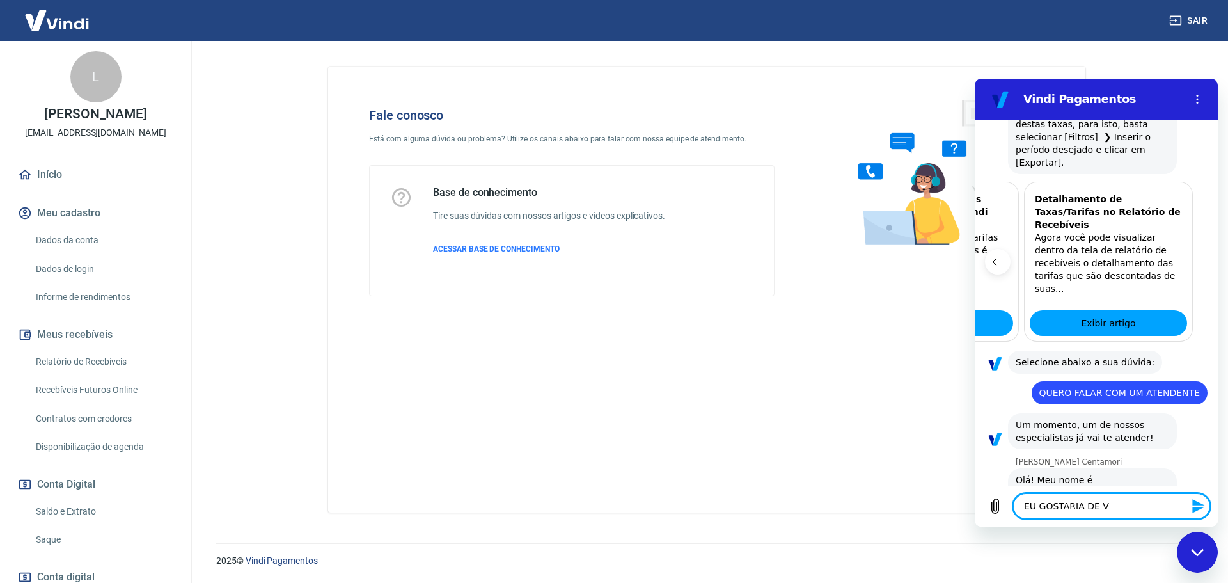
type textarea "EU GOSTARIA DE VE"
type textarea "x"
type textarea "EU GOSTARIA DE VER"
type textarea "x"
type textarea "EU GOSTARIA DE VER"
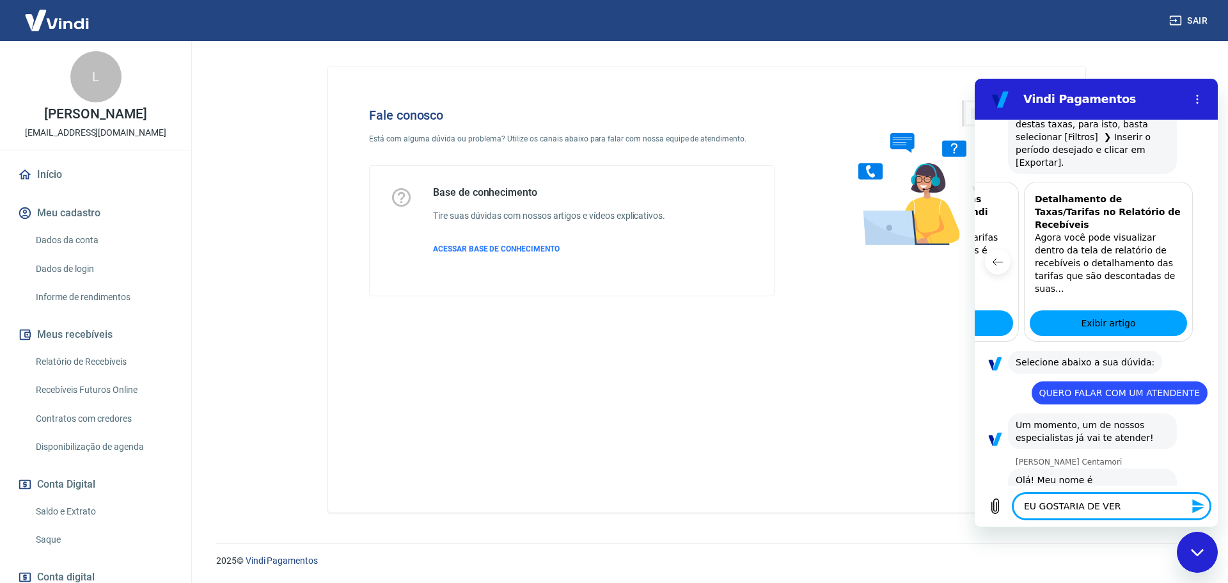
type textarea "x"
type textarea "EU GOSTARIA DE VER A"
type textarea "x"
type textarea "EU GOSTARIA DE VER A"
type textarea "x"
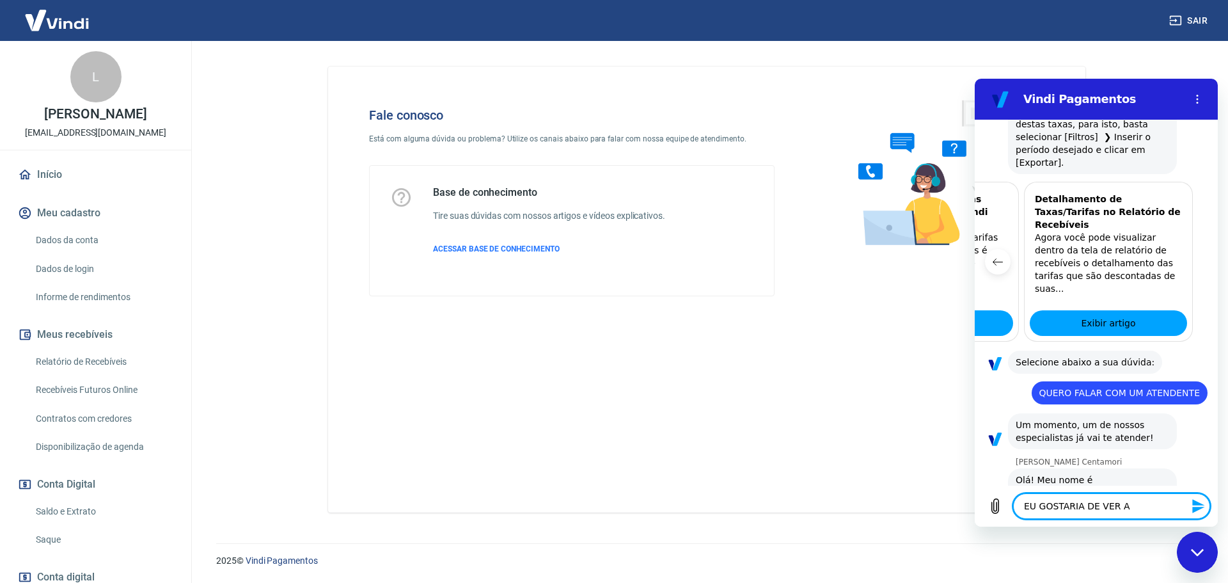
type textarea "EU GOSTARIA DE VER A P"
type textarea "x"
type textarea "EU GOSTARIA DE VER A PO"
type textarea "x"
type textarea "EU GOSTARIA DE VER A POS"
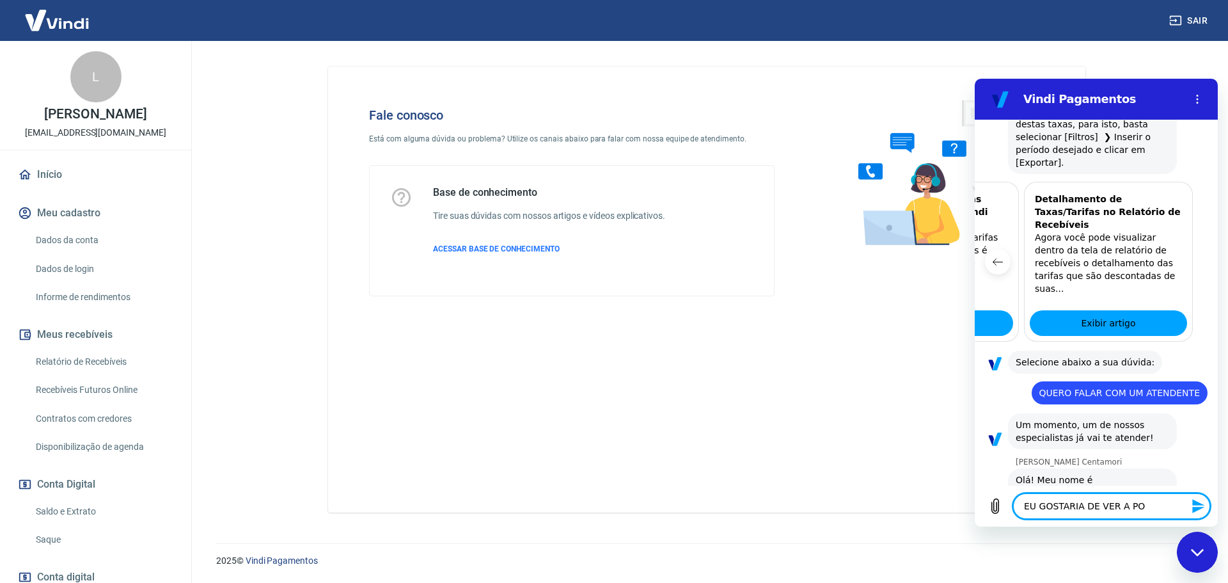
type textarea "x"
type textarea "EU GOSTARIA DE VER A POSS"
type textarea "x"
type textarea "EU GOSTARIA DE VER A POSSI"
type textarea "x"
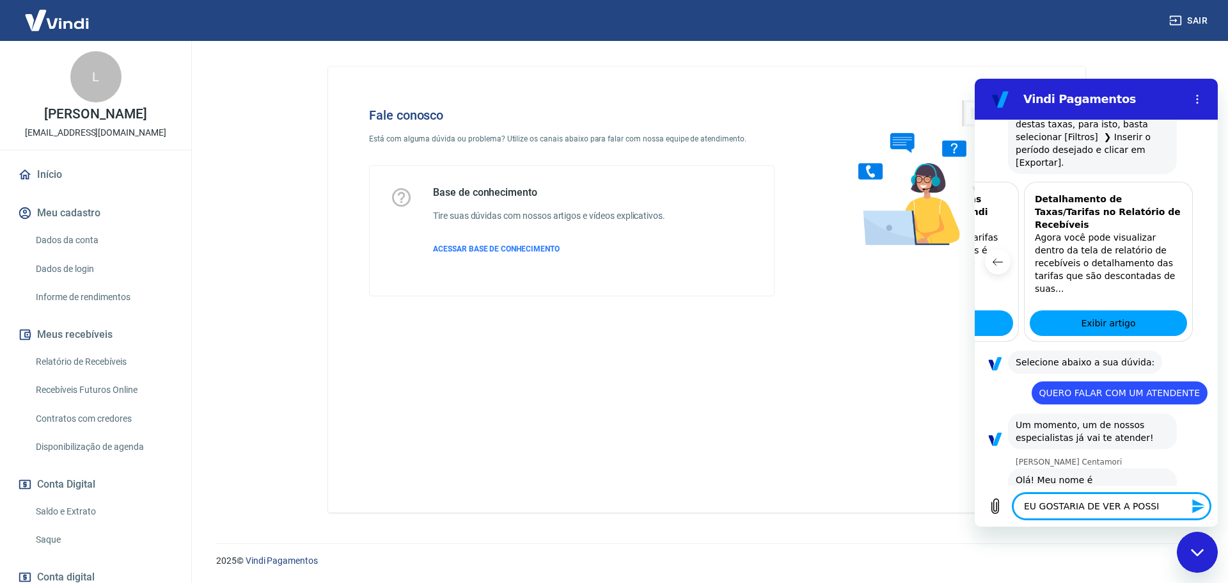
type textarea "EU GOSTARIA DE VER A POSSIB"
type textarea "x"
type textarea "EU GOSTARIA DE VER A POSSIBI"
type textarea "x"
type textarea "EU GOSTARIA DE VER A POSSIBIL"
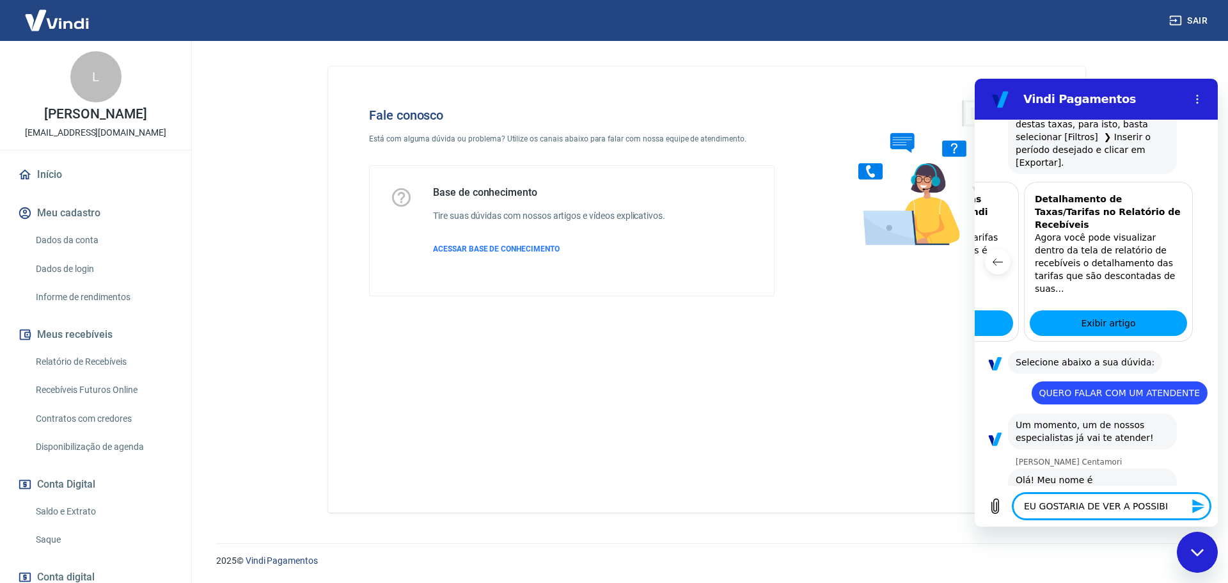
type textarea "x"
type textarea "EU GOSTARIA DE VER A POSSIBILI"
type textarea "x"
type textarea "EU GOSTARIA DE VER A POSSIBILID"
type textarea "x"
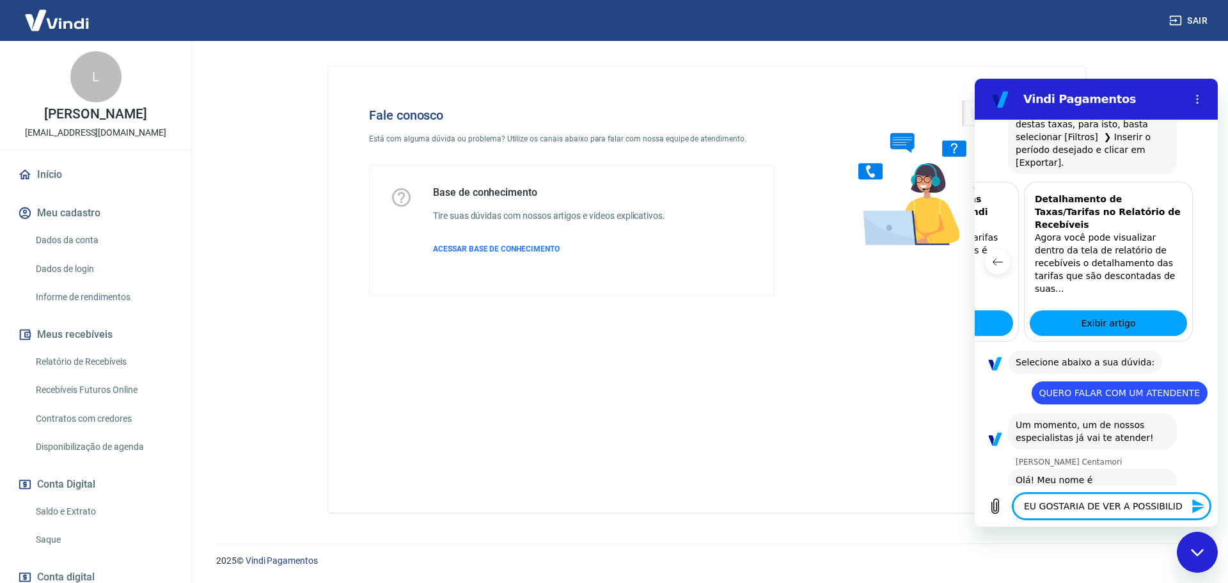
type textarea "EU GOSTARIA DE VER A POSSIBILIDA"
type textarea "x"
type textarea "EU GOSTARIA DE VER A POSSIBILIDAD"
type textarea "x"
type textarea "EU GOSTARIA DE VER A POSSIBILIDADE"
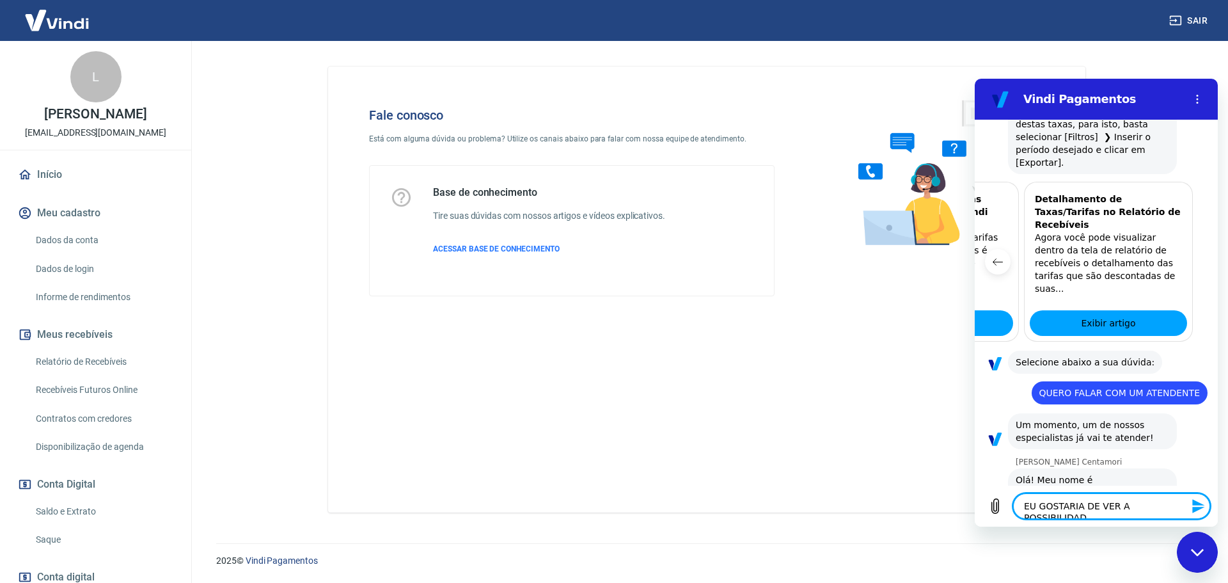
type textarea "x"
type textarea "EU GOSTARIA DE VER A POSSIBILIDADE"
type textarea "x"
type textarea "EU GOSTARIA DE VER A POSSIBILIDADE D"
type textarea "x"
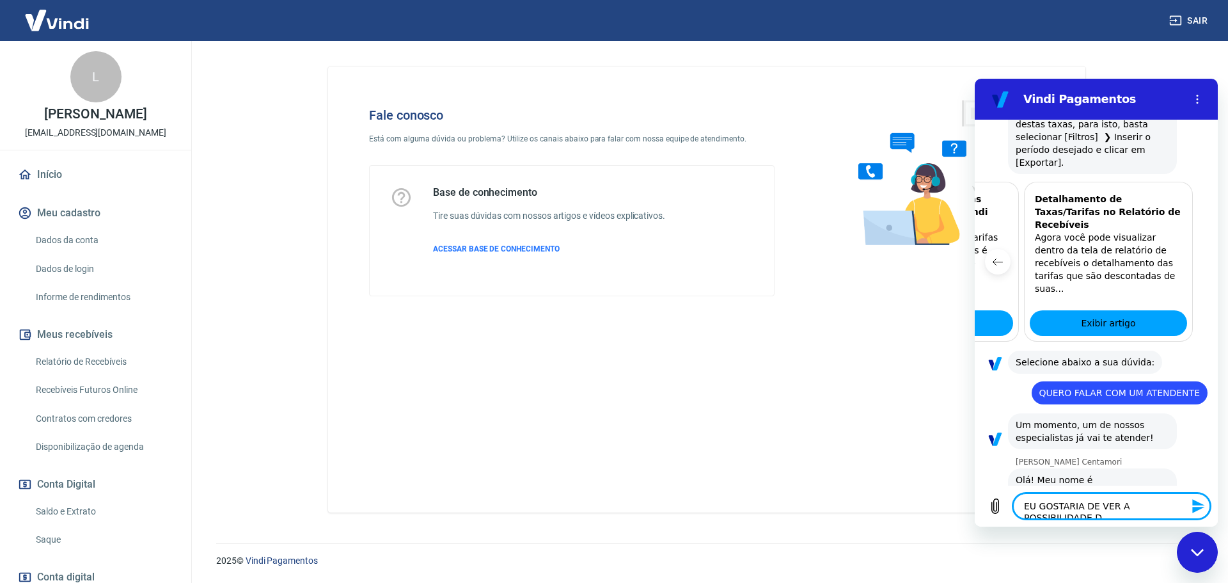
type textarea "EU GOSTARIA DE VER A POSSIBILIDADE DE"
type textarea "x"
type textarea "EU GOSTARIA DE VER A POSSIBILIDADE DE"
type textarea "x"
type textarea "EU GOSTARIA DE VER A POSSIBILIDADE DE N"
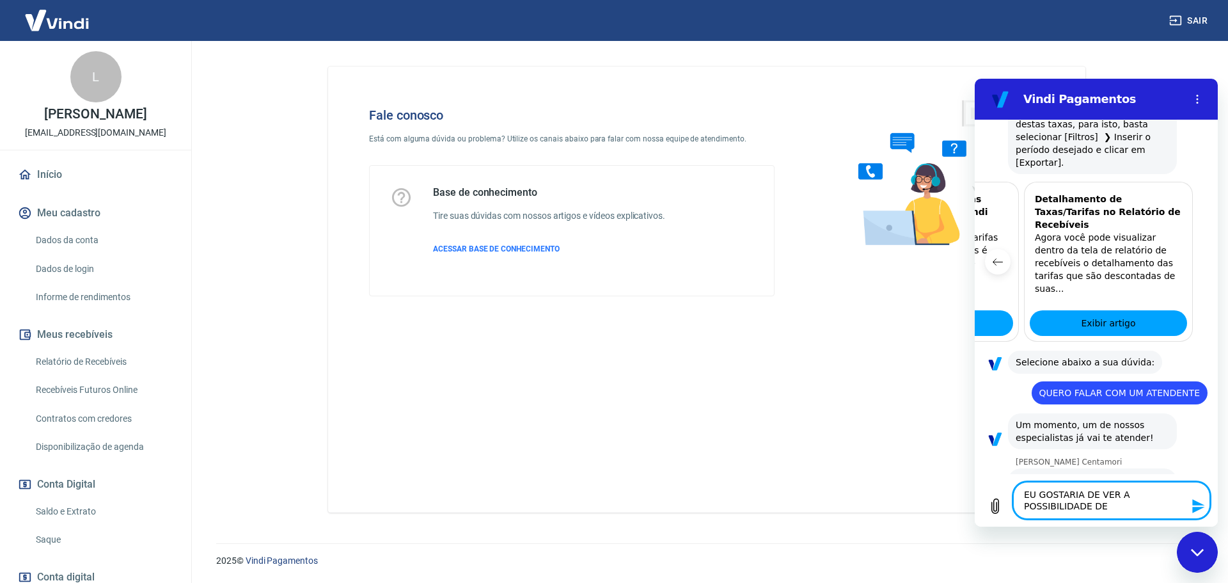
type textarea "x"
type textarea "EU GOSTARIA DE VER A POSSIBILIDADE DE NE"
type textarea "x"
type textarea "EU GOSTARIA DE VER A POSSIBILIDADE DE NEG"
type textarea "x"
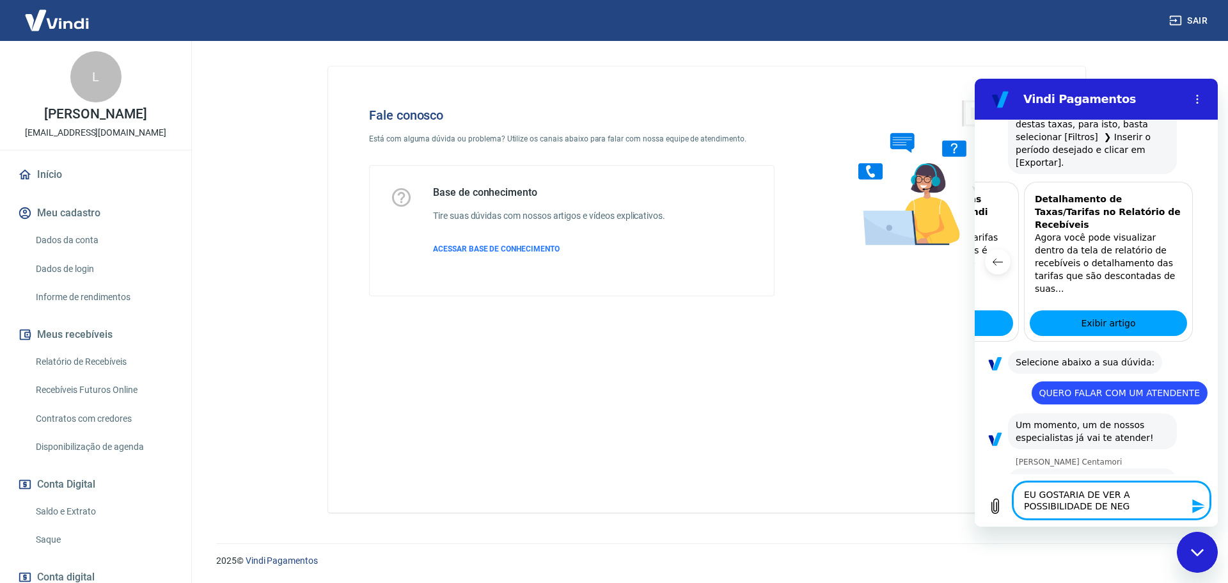
type textarea "EU GOSTARIA DE VER A POSSIBILIDADE DE NEGO"
type textarea "x"
type textarea "EU GOSTARIA DE VER A POSSIBILIDADE DE NEGOC"
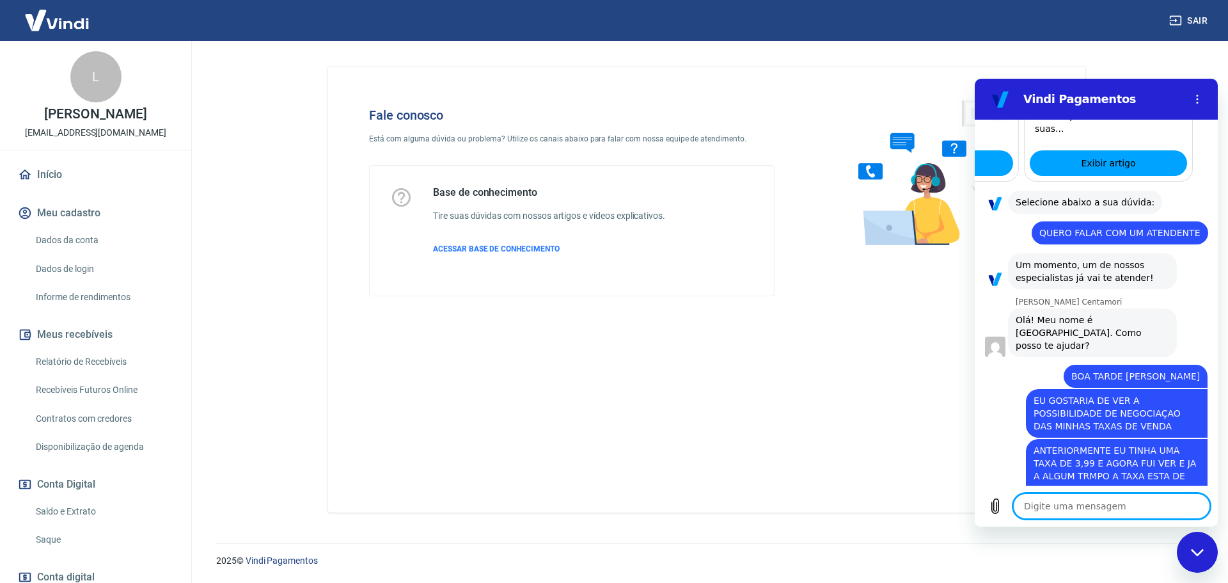
scroll to position [834, 0]
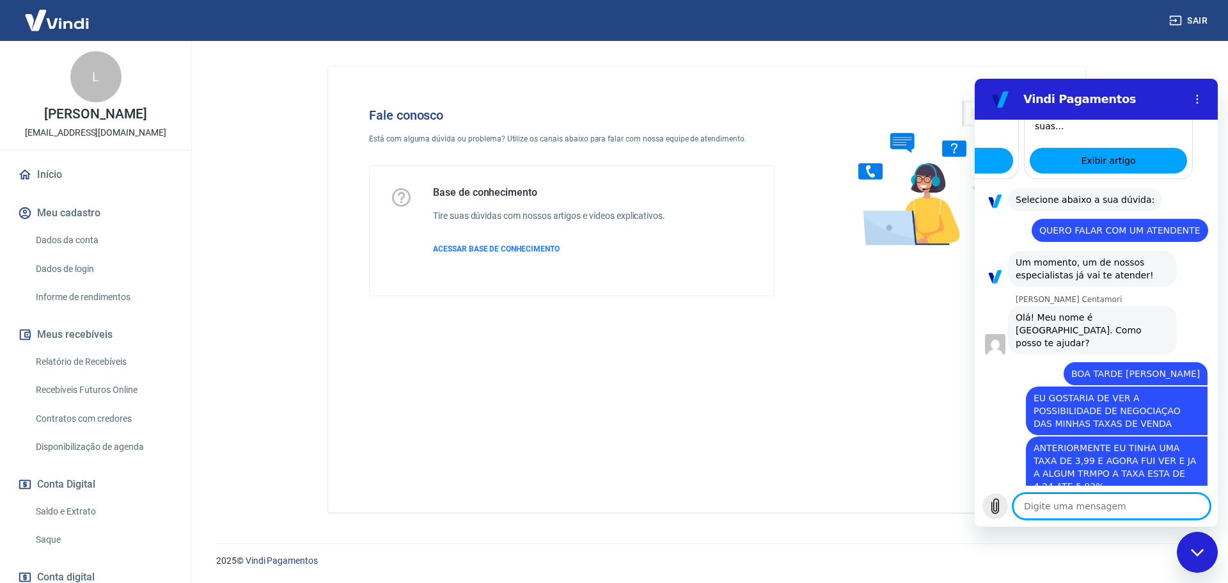
click at [997, 503] on icon "Carregar arquivo" at bounding box center [995, 506] width 7 height 15
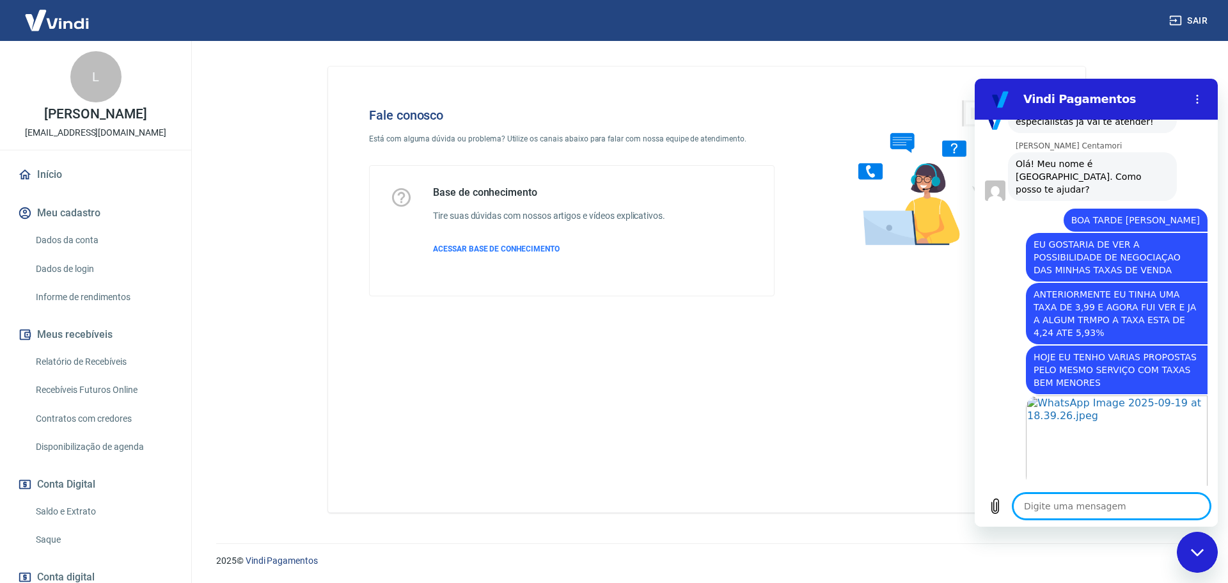
scroll to position [990, 0]
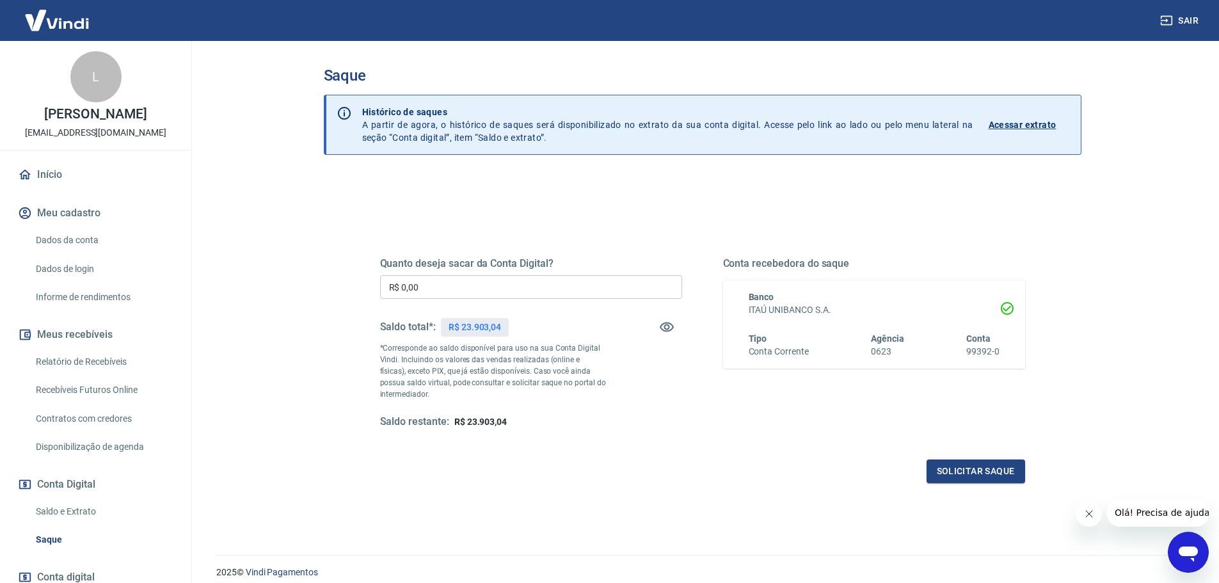
click at [439, 287] on input "R$ 0,00" at bounding box center [531, 287] width 302 height 24
type input "R$ 23.903,04"
click at [961, 473] on button "Solicitar saque" at bounding box center [975, 471] width 99 height 24
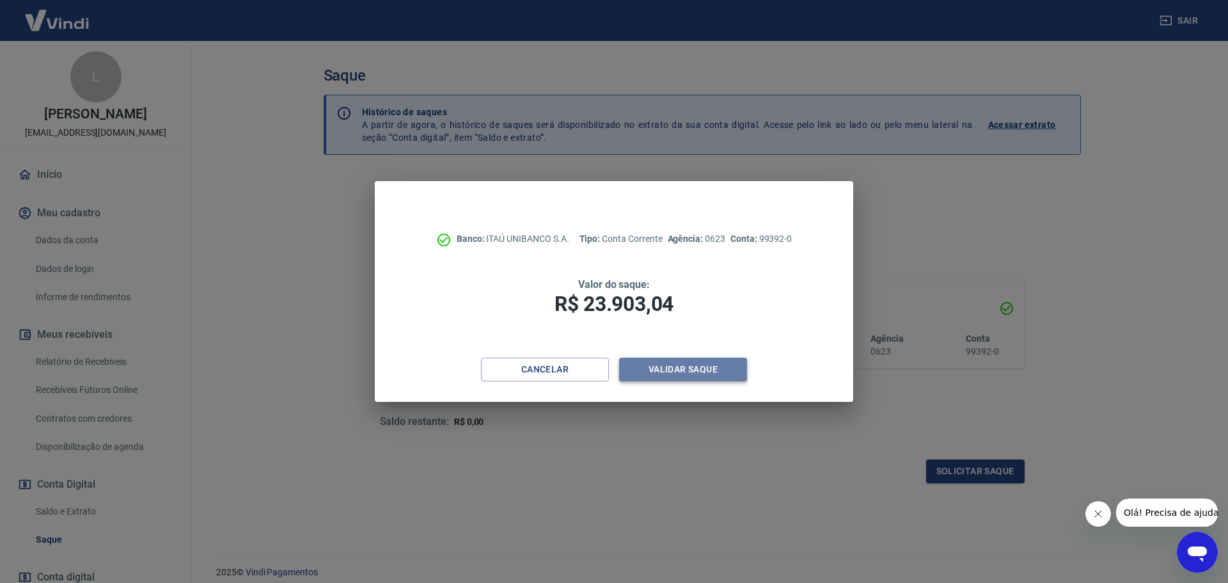
click at [672, 367] on button "Validar saque" at bounding box center [683, 370] width 128 height 24
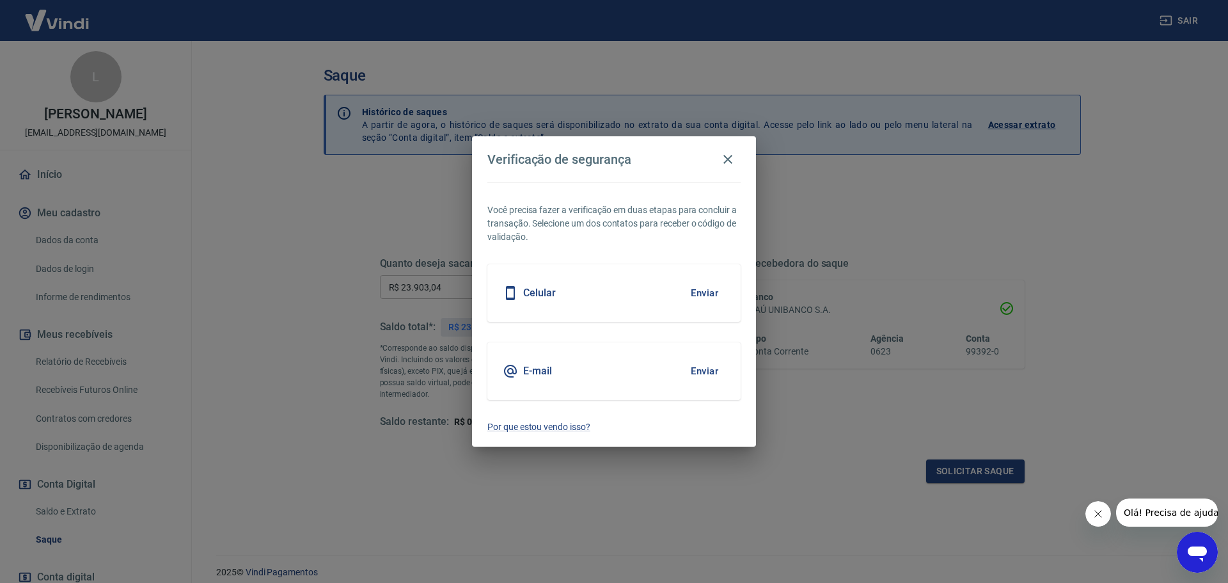
click at [697, 371] on button "Enviar" at bounding box center [705, 371] width 42 height 27
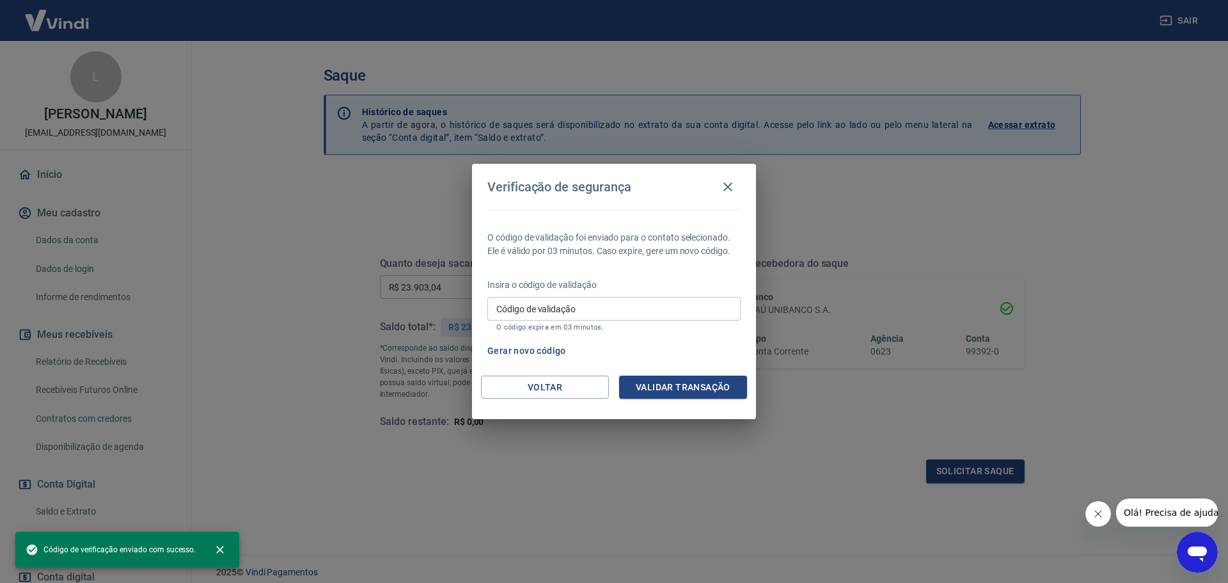
click at [567, 306] on input "Código de validação" at bounding box center [613, 309] width 253 height 24
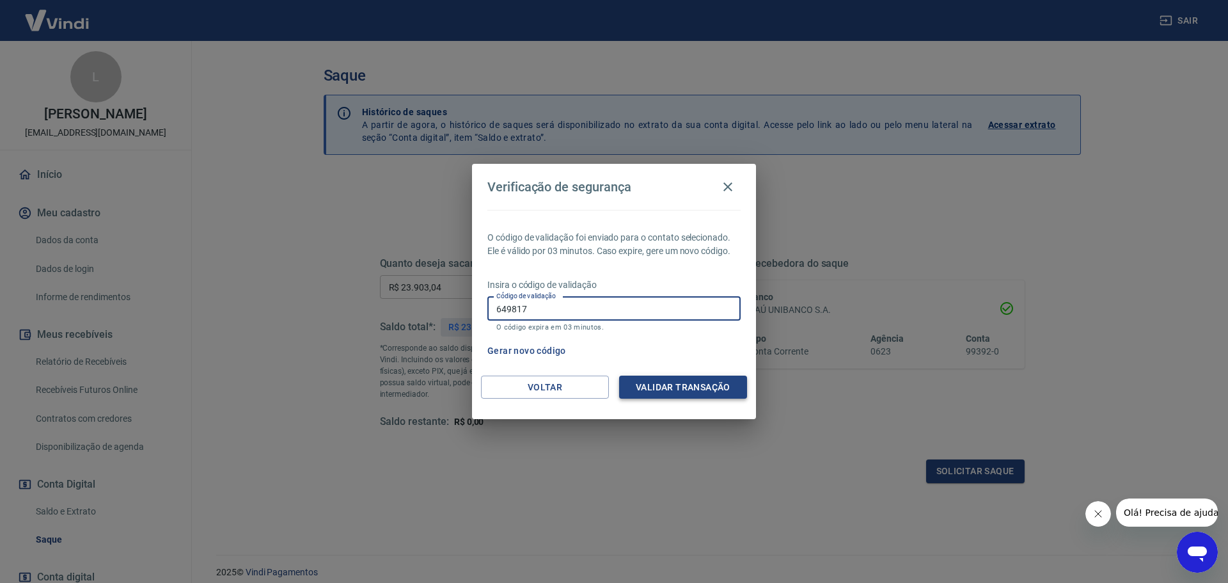
type input "649817"
click at [676, 383] on button "Validar transação" at bounding box center [683, 387] width 128 height 24
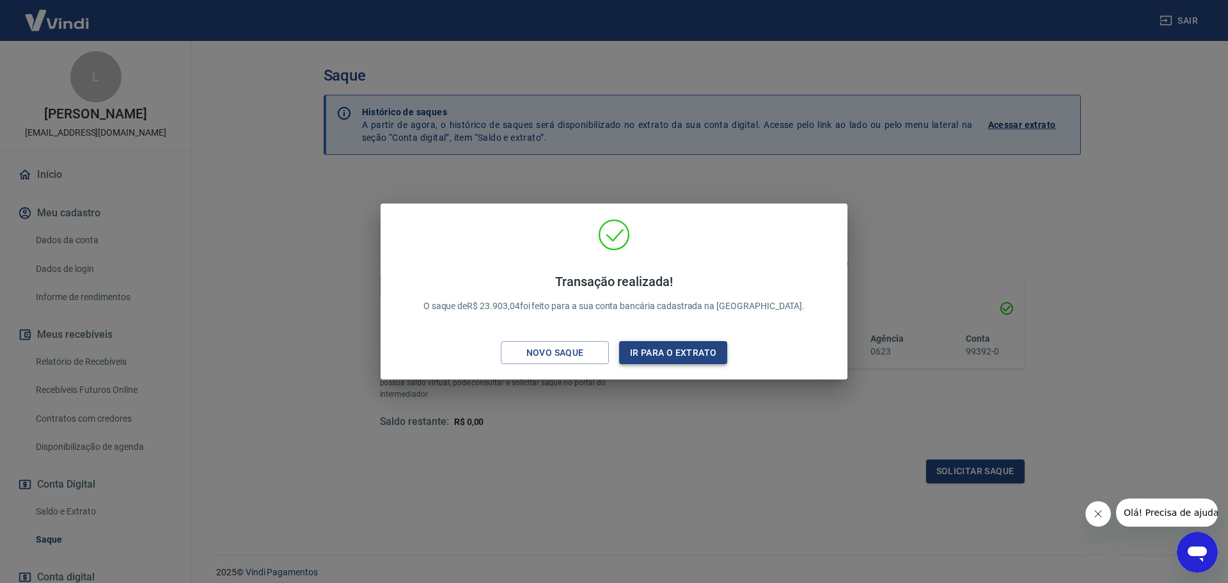
click at [661, 349] on button "Ir para o extrato" at bounding box center [673, 353] width 108 height 24
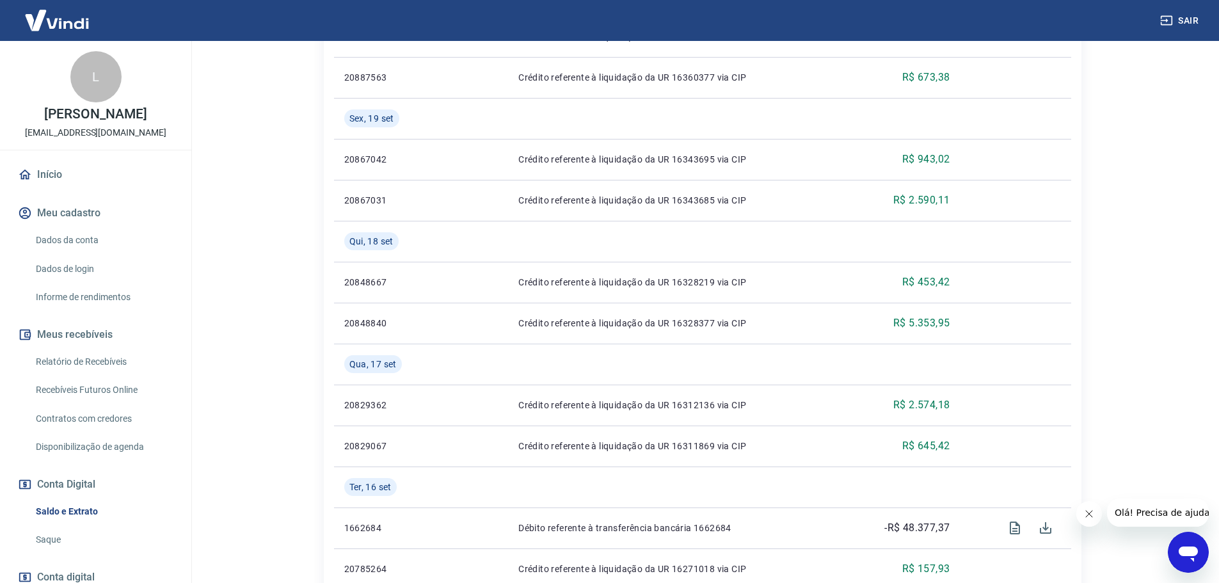
scroll to position [704, 0]
